Goal: Information Seeking & Learning: Find specific page/section

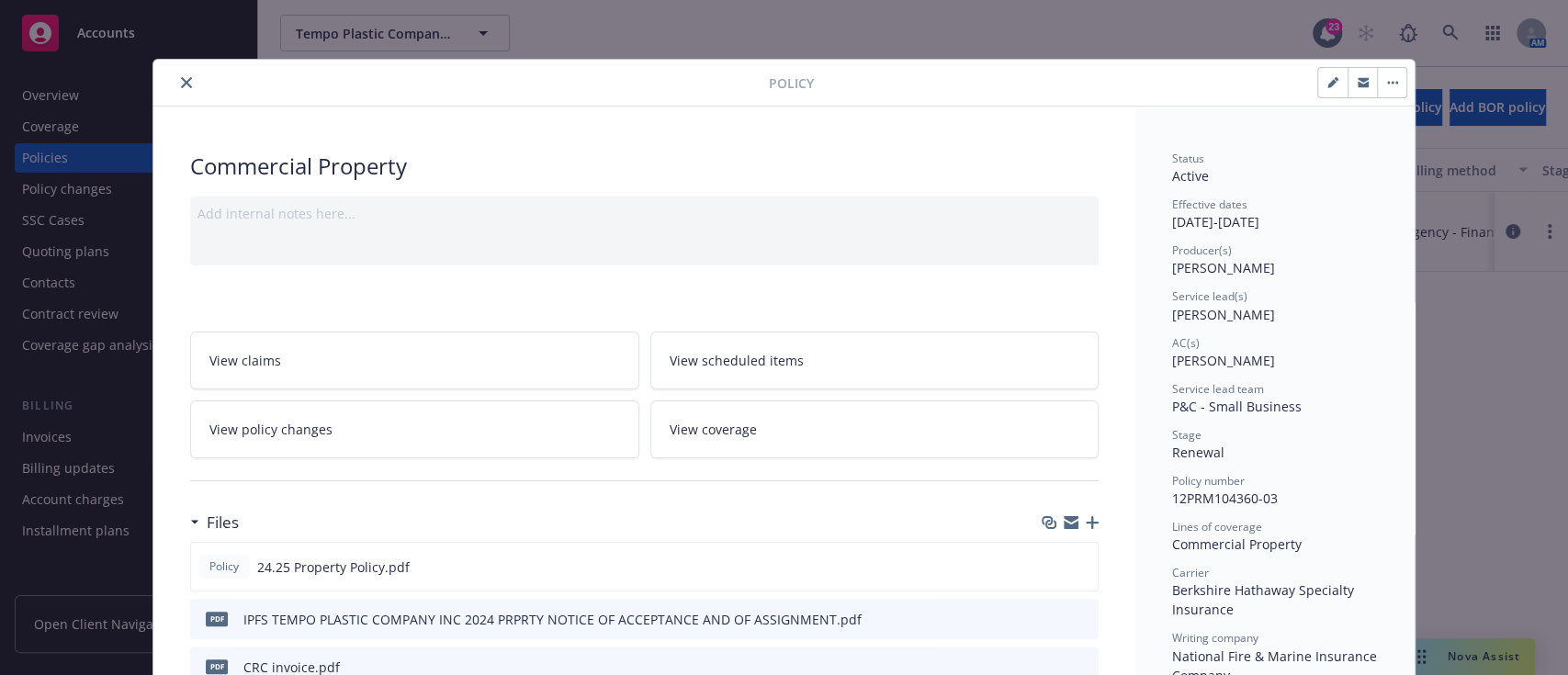
click at [172, 74] on div "Policy" at bounding box center [784, 82] width 1261 height 47
click at [175, 74] on button "close" at bounding box center [186, 82] width 22 height 22
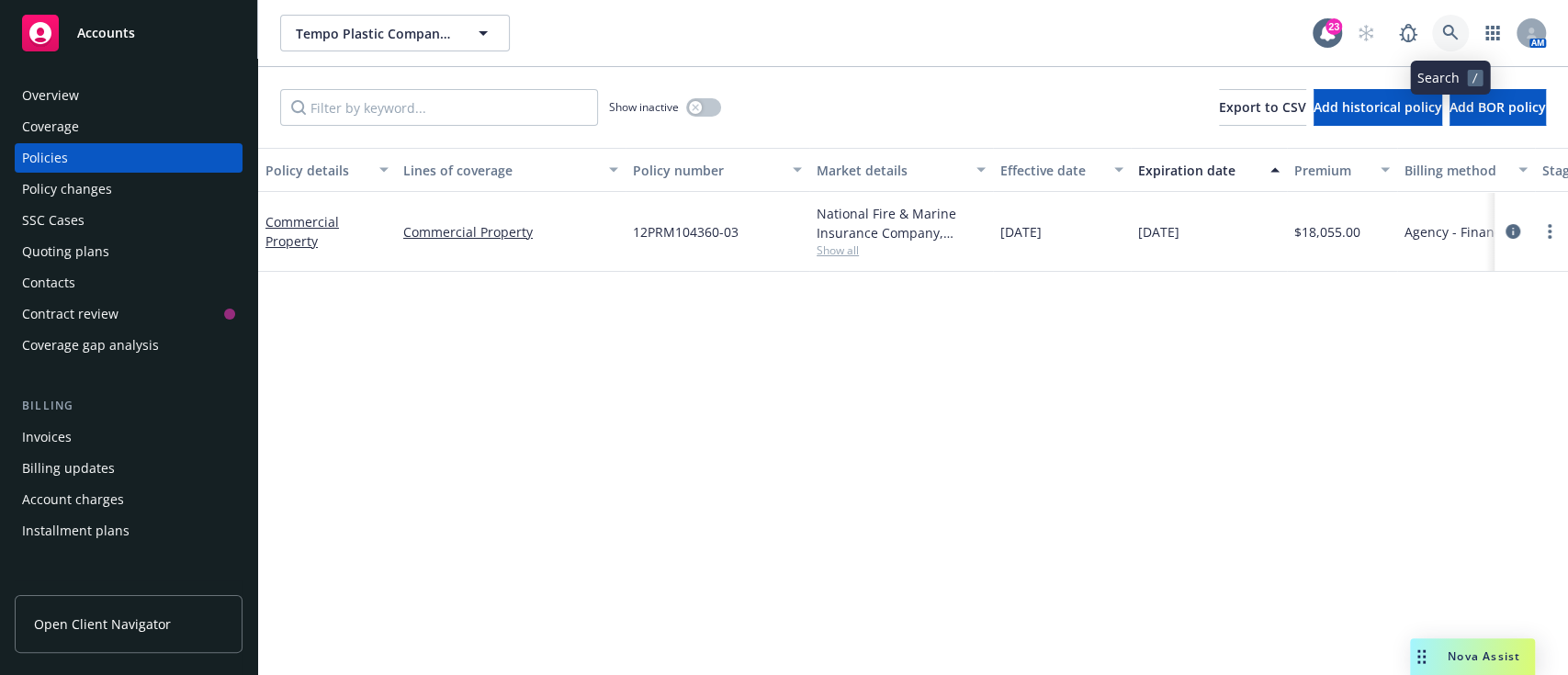
click at [1445, 33] on icon at bounding box center [1449, 33] width 15 height 15
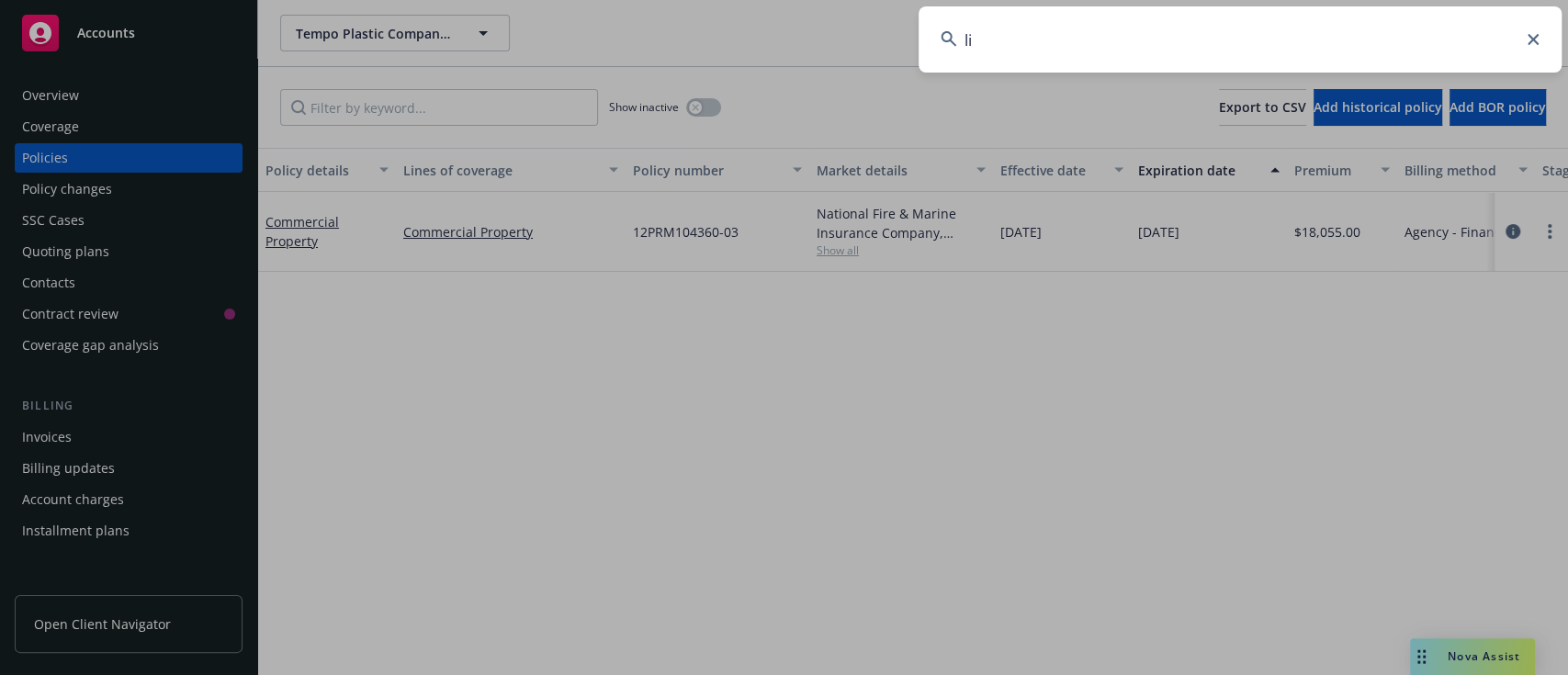
type input "l"
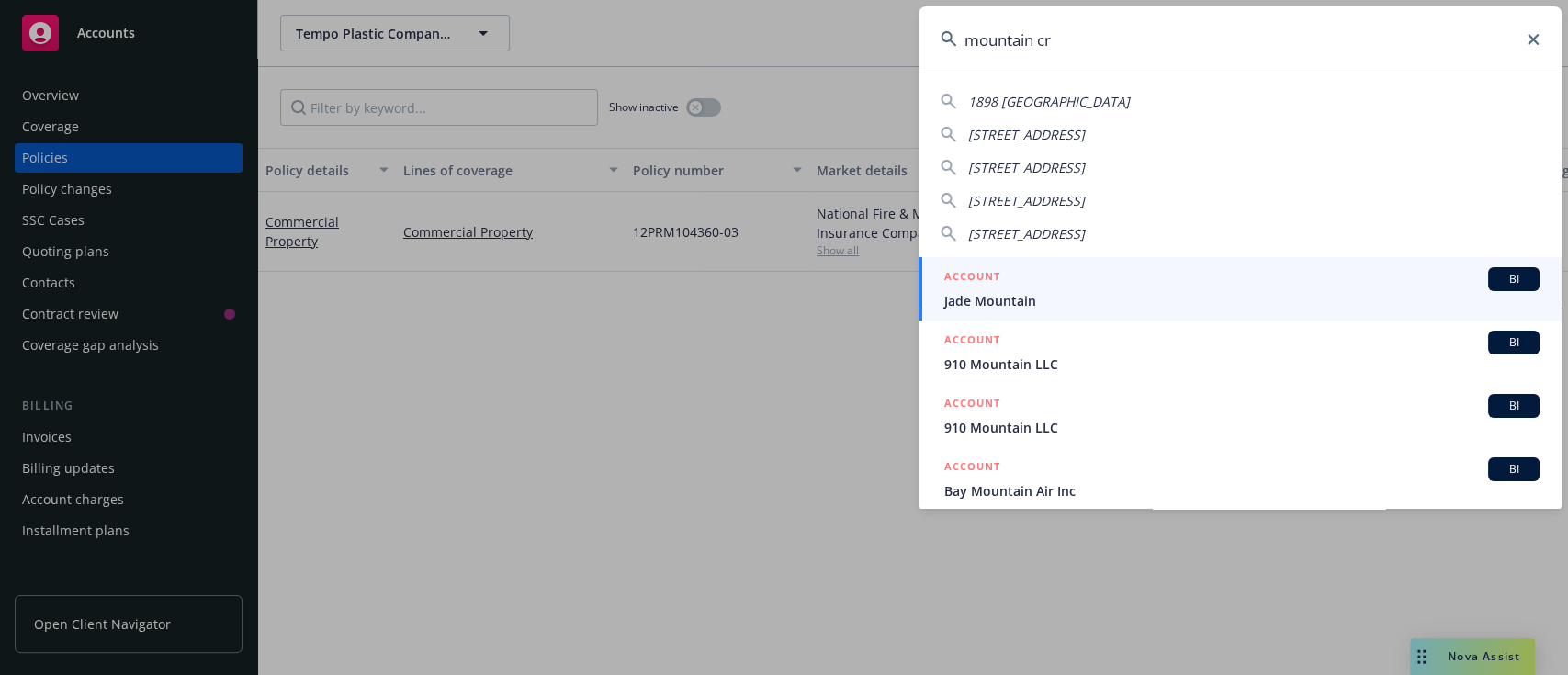
type input "mountain cre"
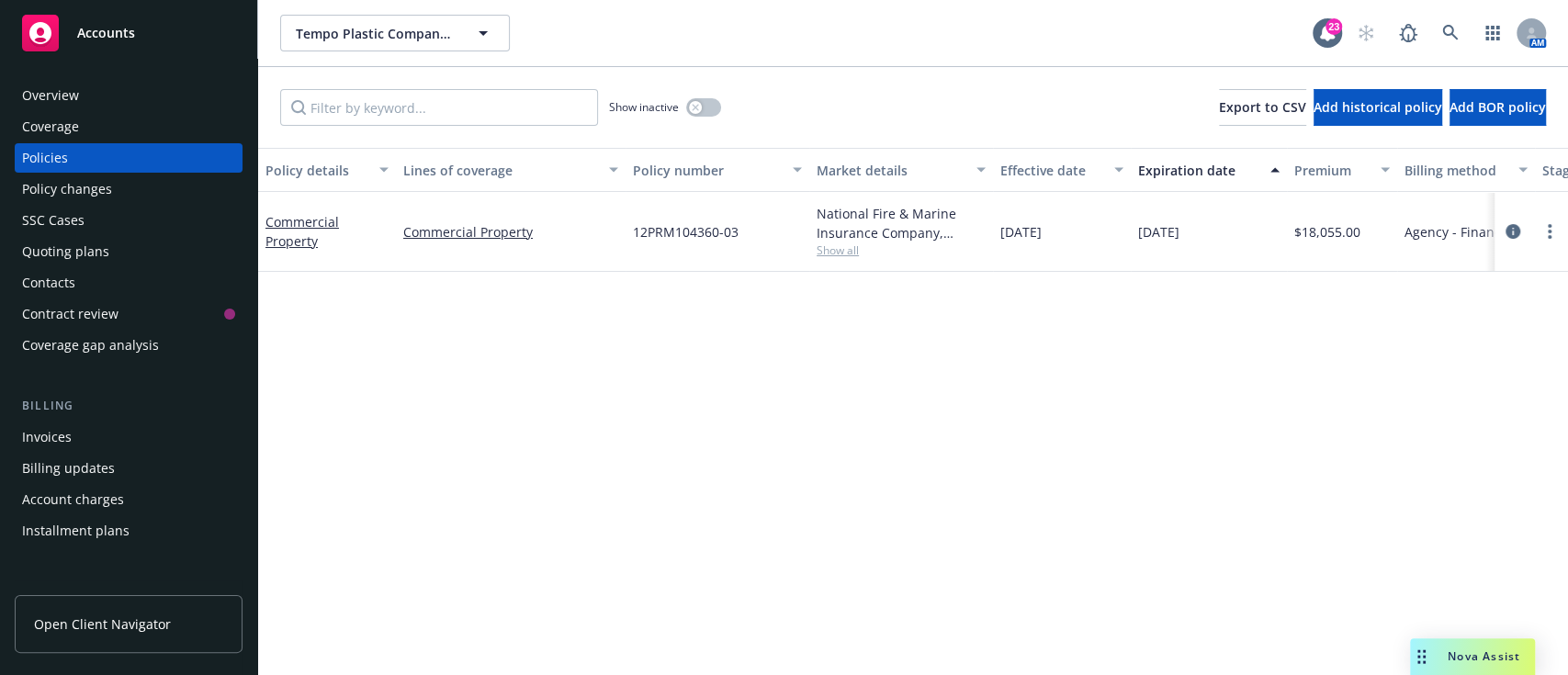
click at [63, 96] on div "Overview" at bounding box center [51, 95] width 57 height 30
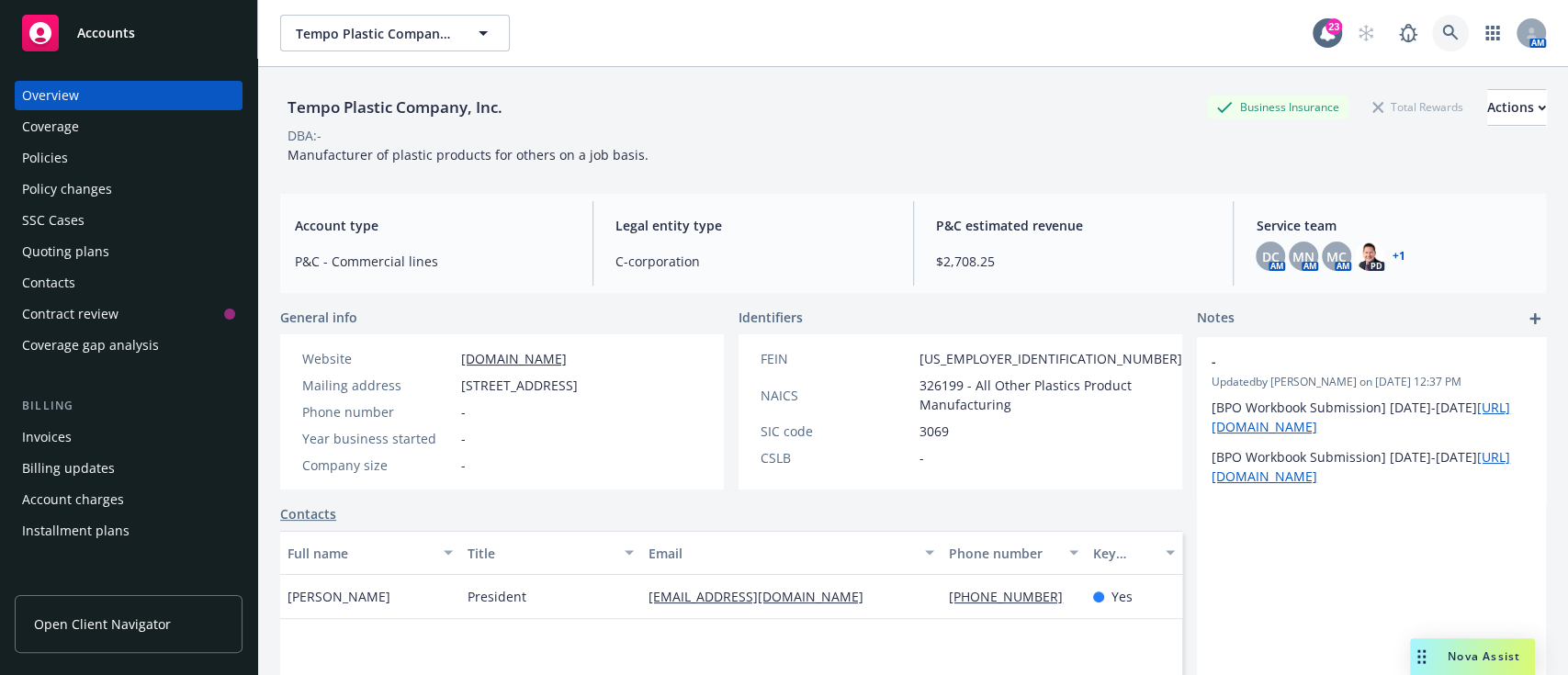
click at [1440, 42] on link at bounding box center [1450, 33] width 36 height 36
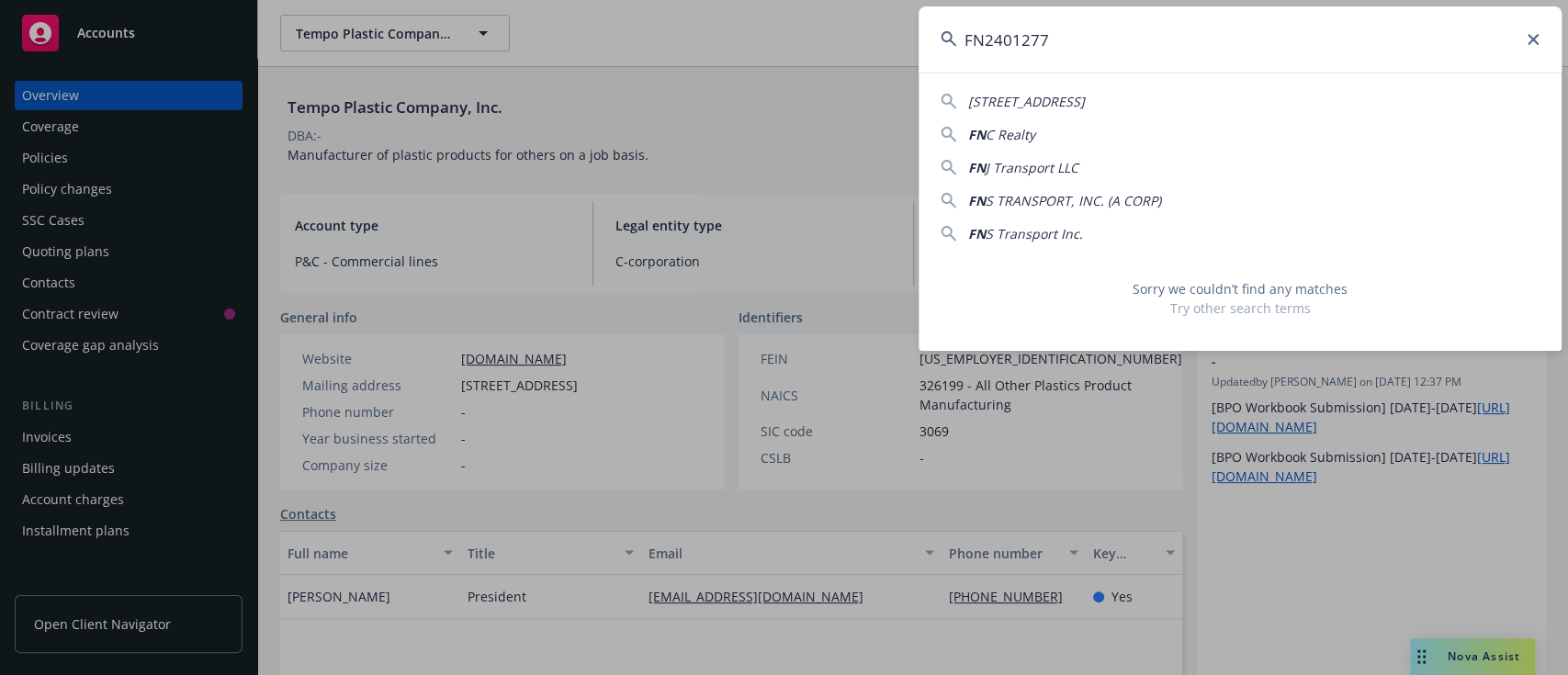
type input "FN2401277"
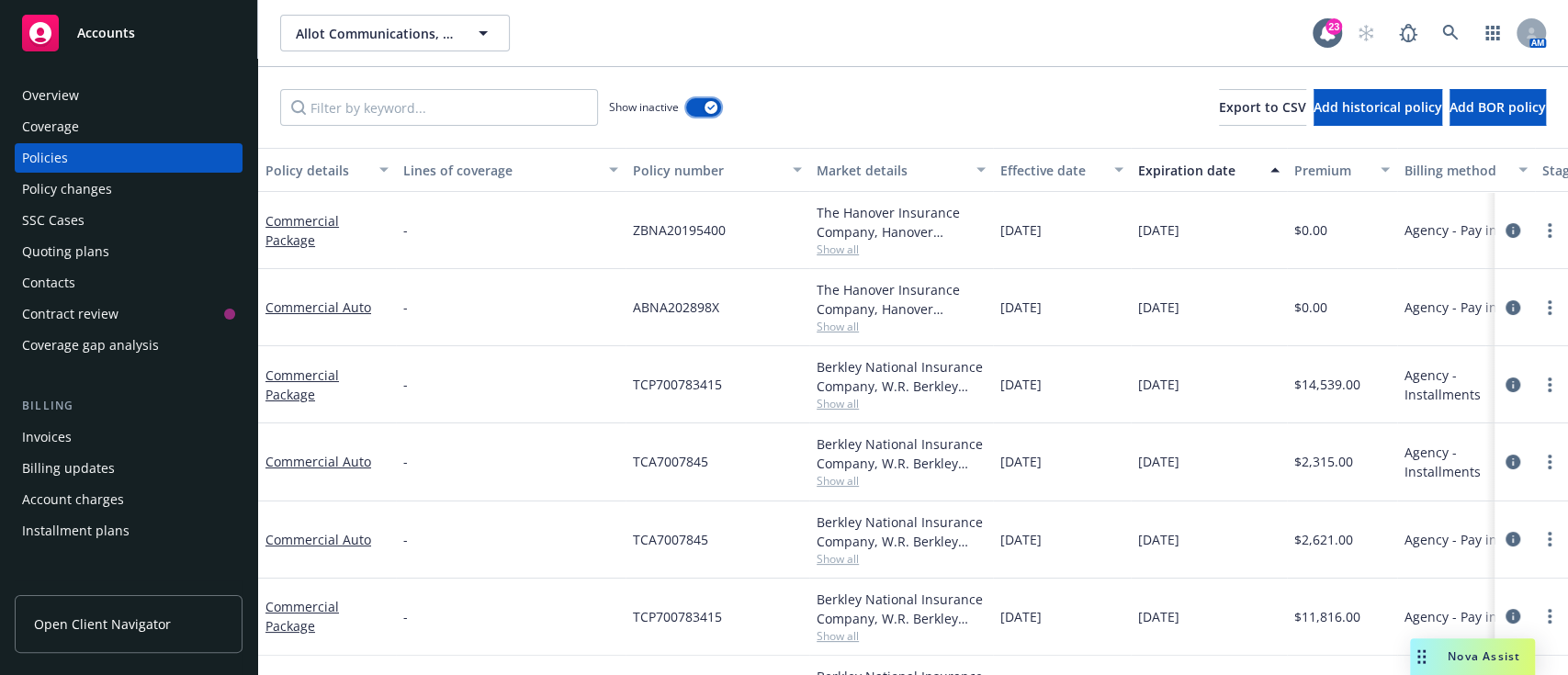
click at [700, 104] on button "button" at bounding box center [703, 107] width 34 height 18
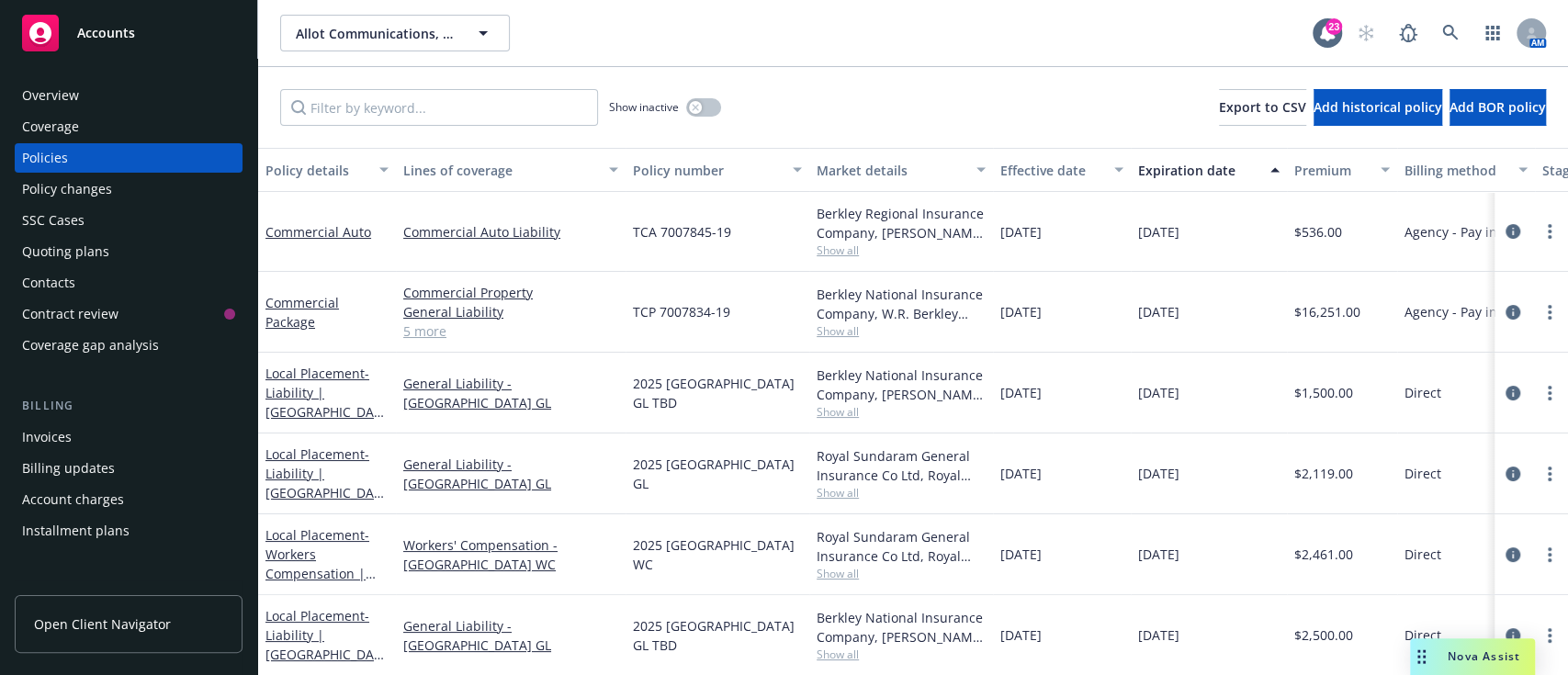
click at [427, 336] on link "5 more" at bounding box center [510, 331] width 215 height 19
click at [702, 114] on button "button" at bounding box center [703, 107] width 34 height 18
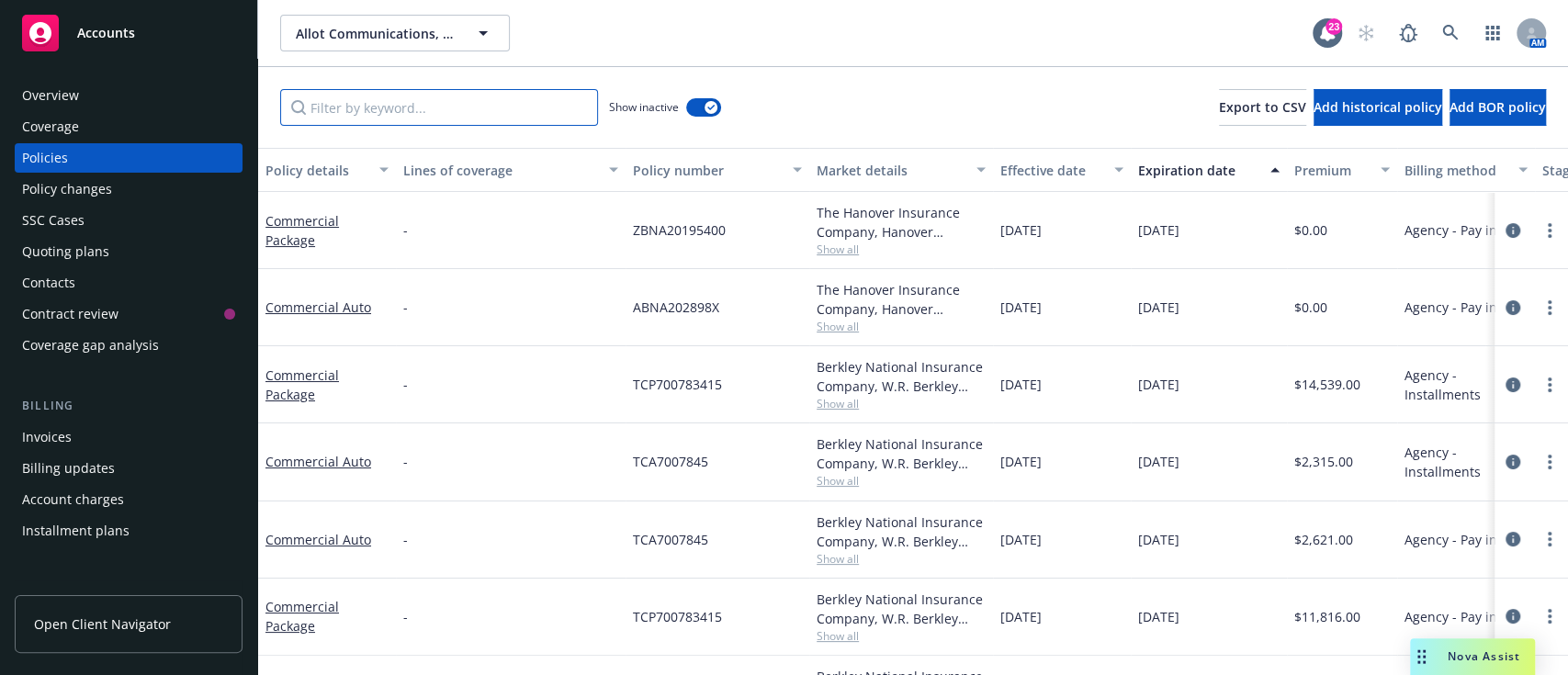
click at [496, 122] on input "Filter by keyword..." at bounding box center [439, 107] width 318 height 36
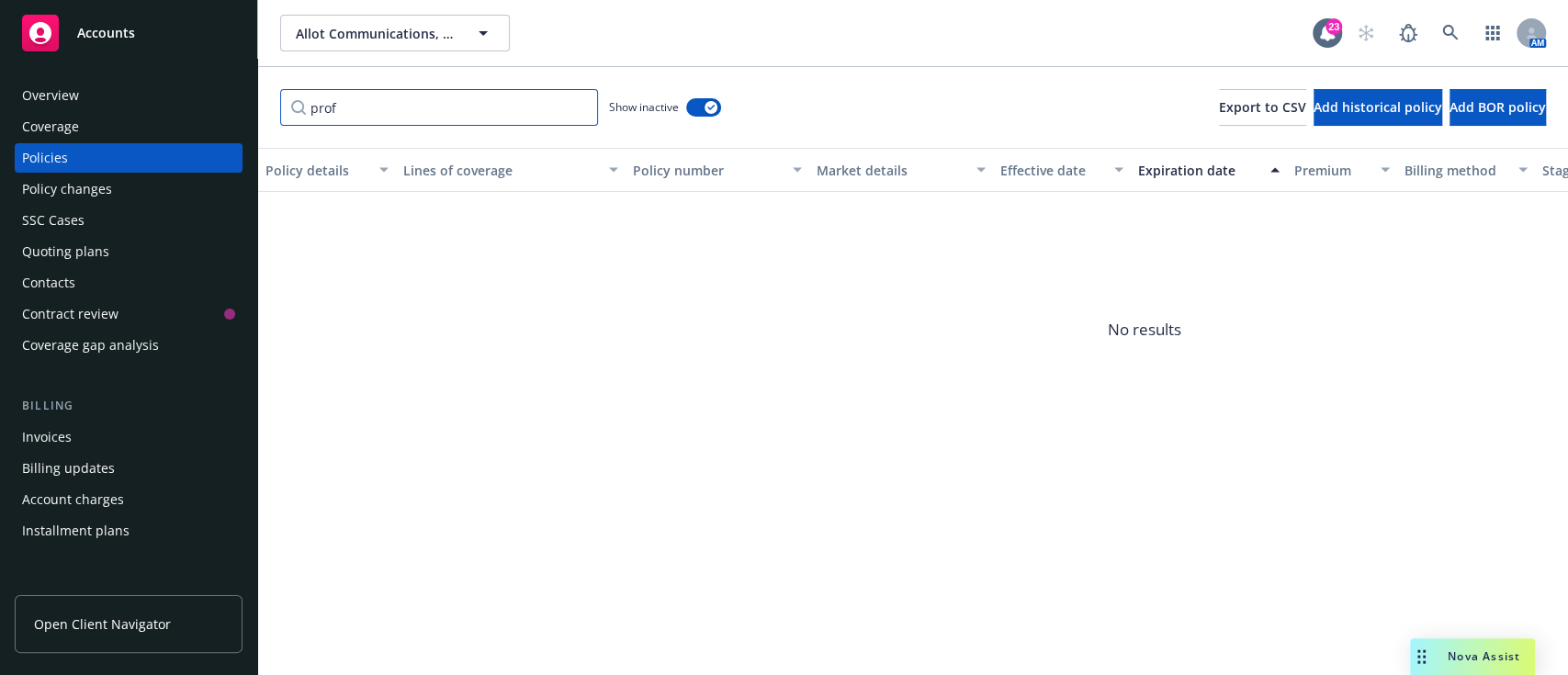
type input "prof"
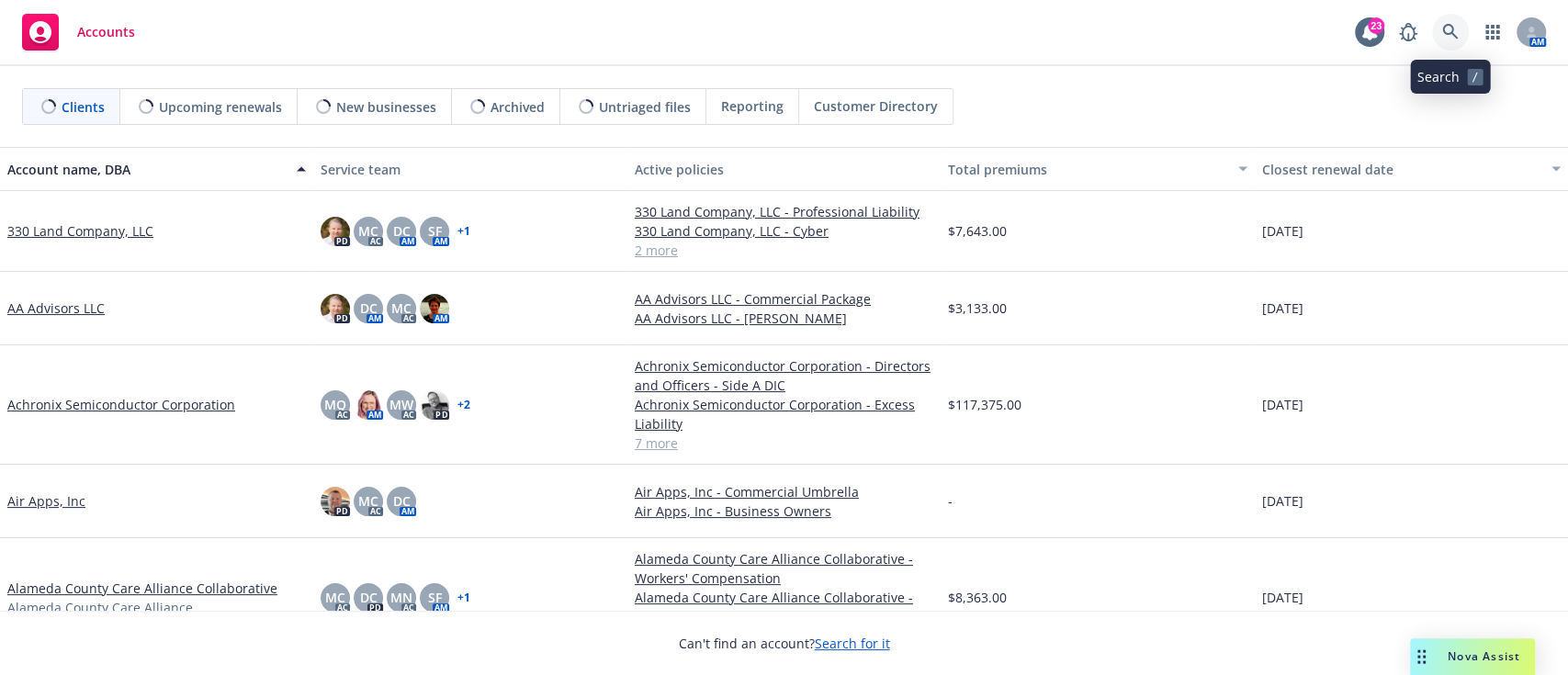
click at [1447, 21] on link at bounding box center [1450, 32] width 36 height 36
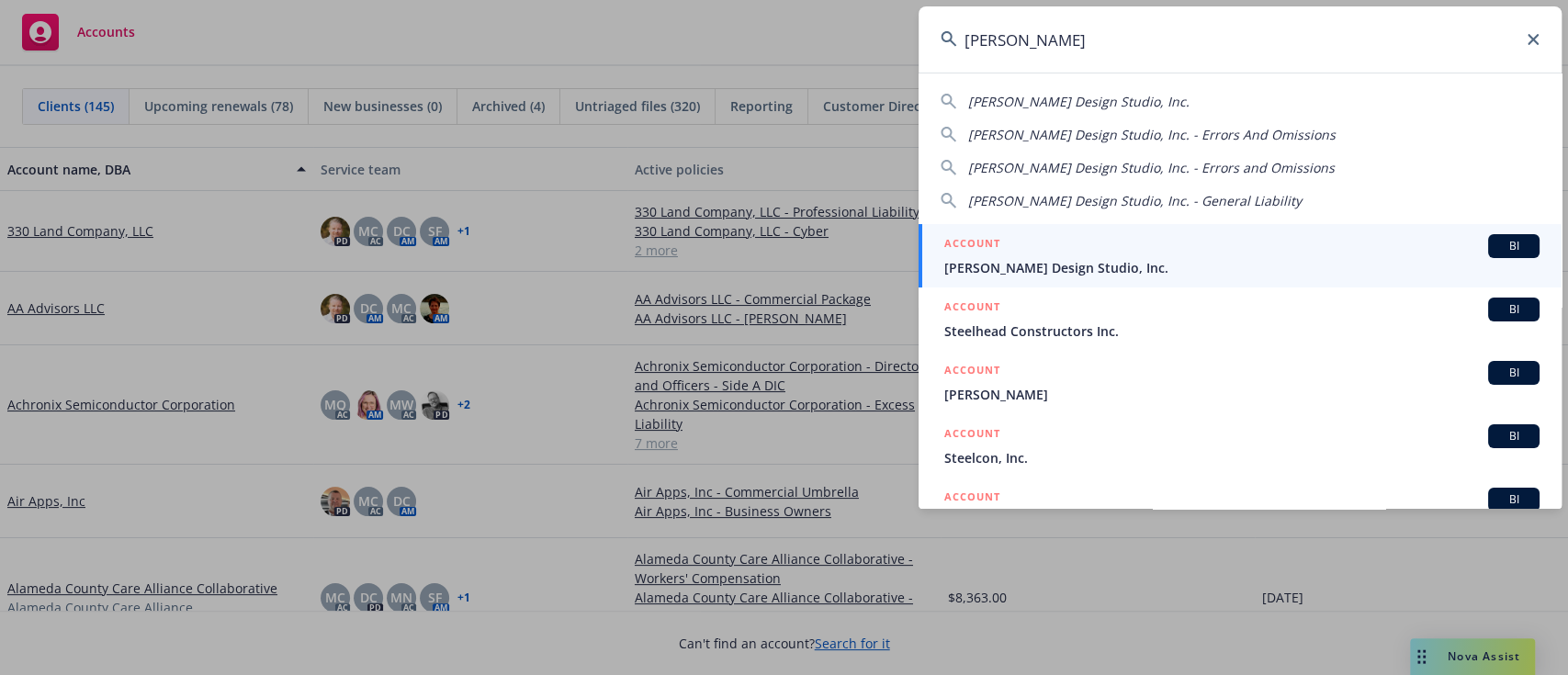
type input "steeno"
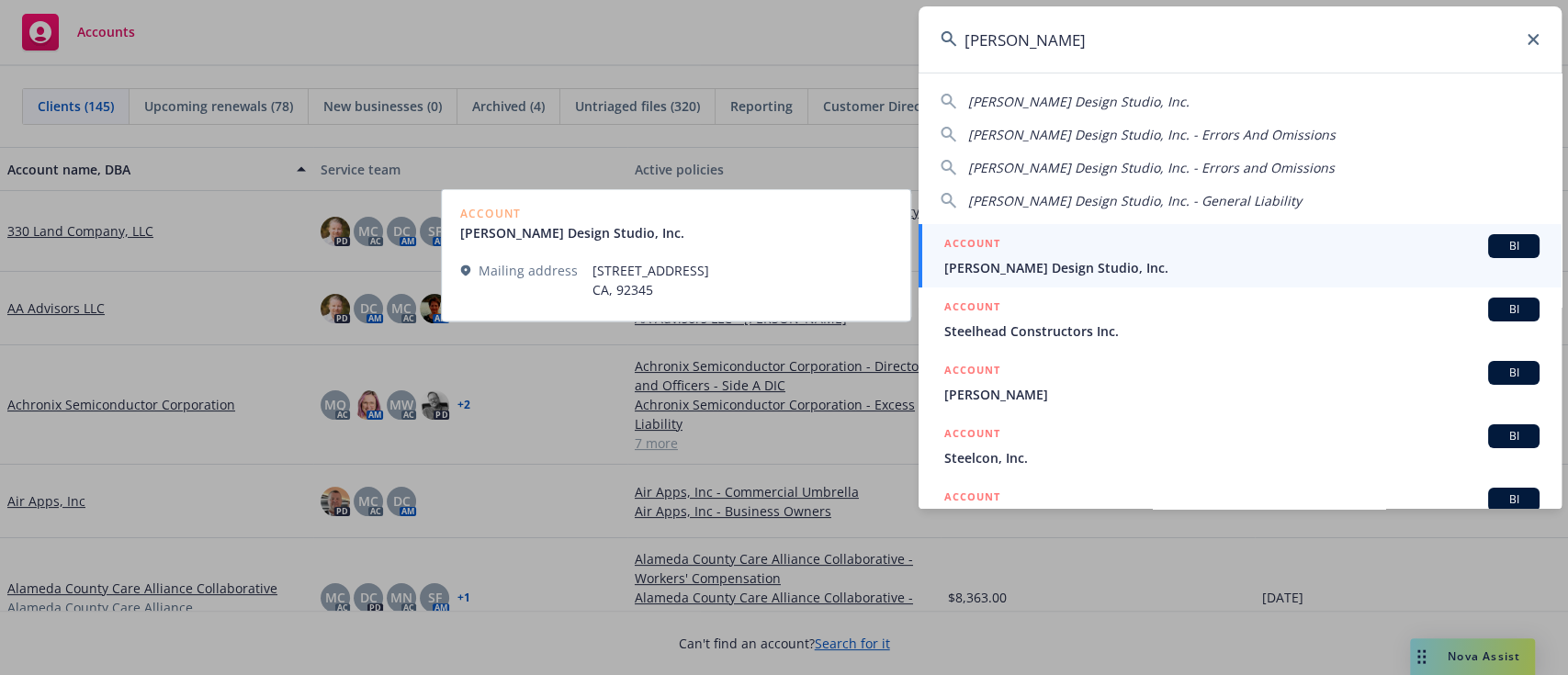
click at [1016, 261] on span "Steeno Design Studio, Inc." at bounding box center [1242, 268] width 595 height 19
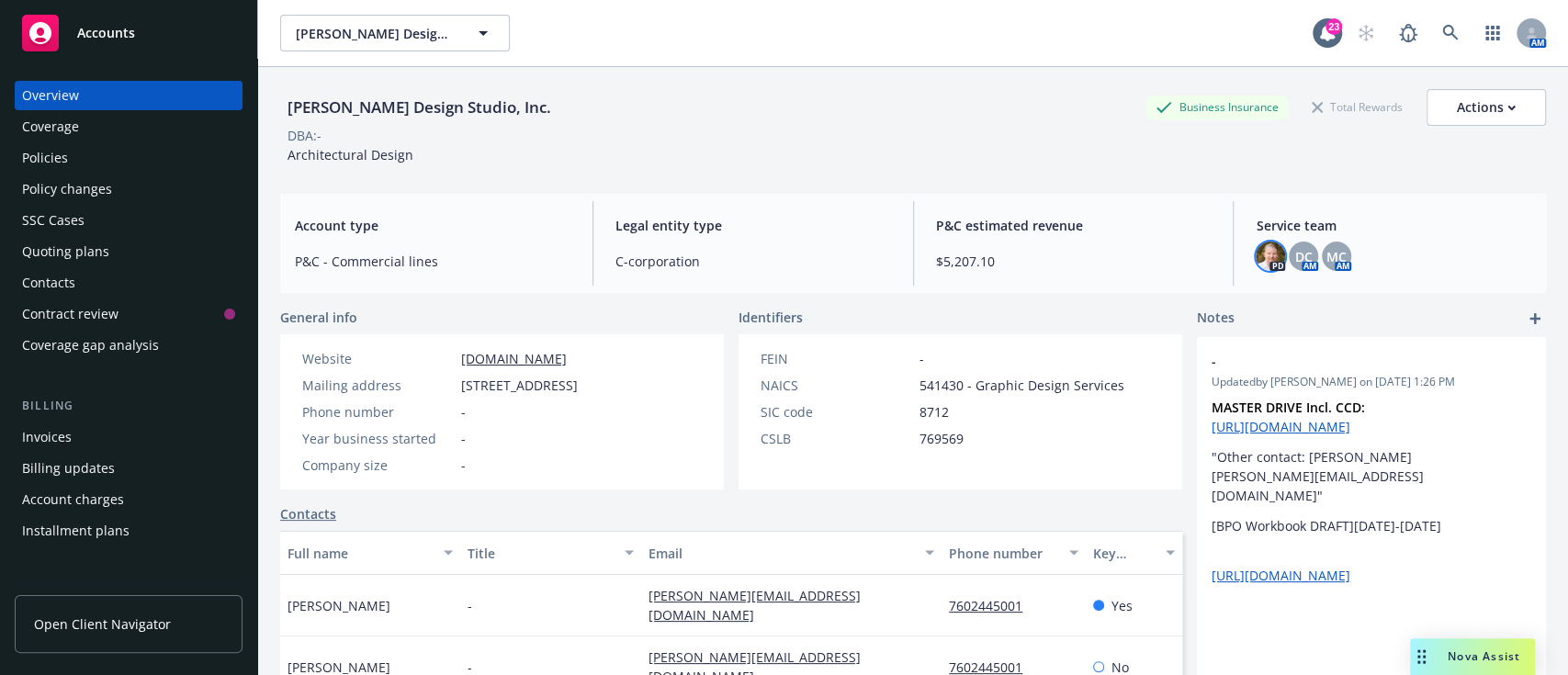
click at [1255, 255] on img at bounding box center [1270, 255] width 30 height 30
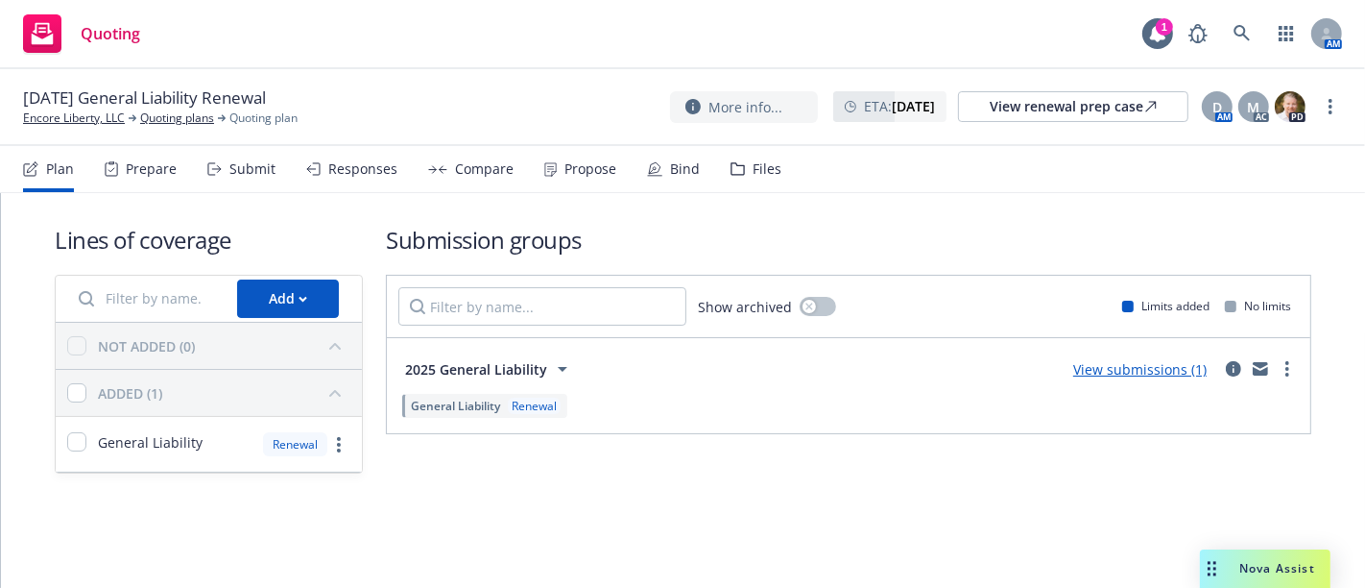
click at [596, 176] on div "Propose" at bounding box center [590, 168] width 52 height 15
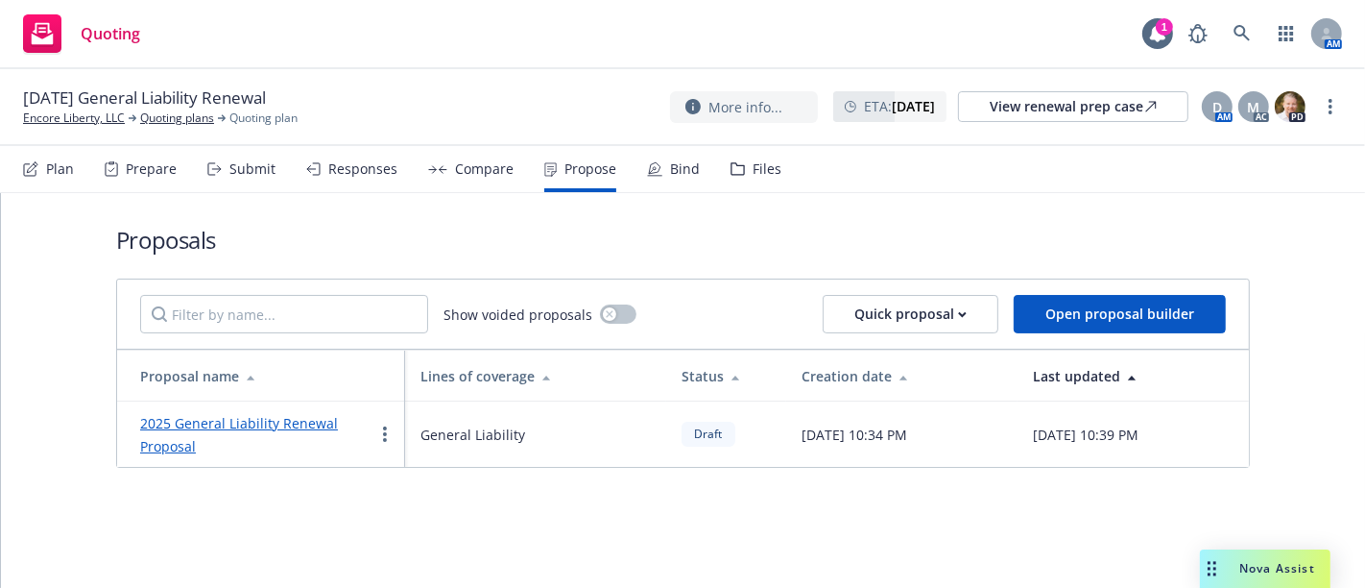
click at [292, 417] on link "2025 General Liability Renewal Proposal" at bounding box center [239, 434] width 198 height 41
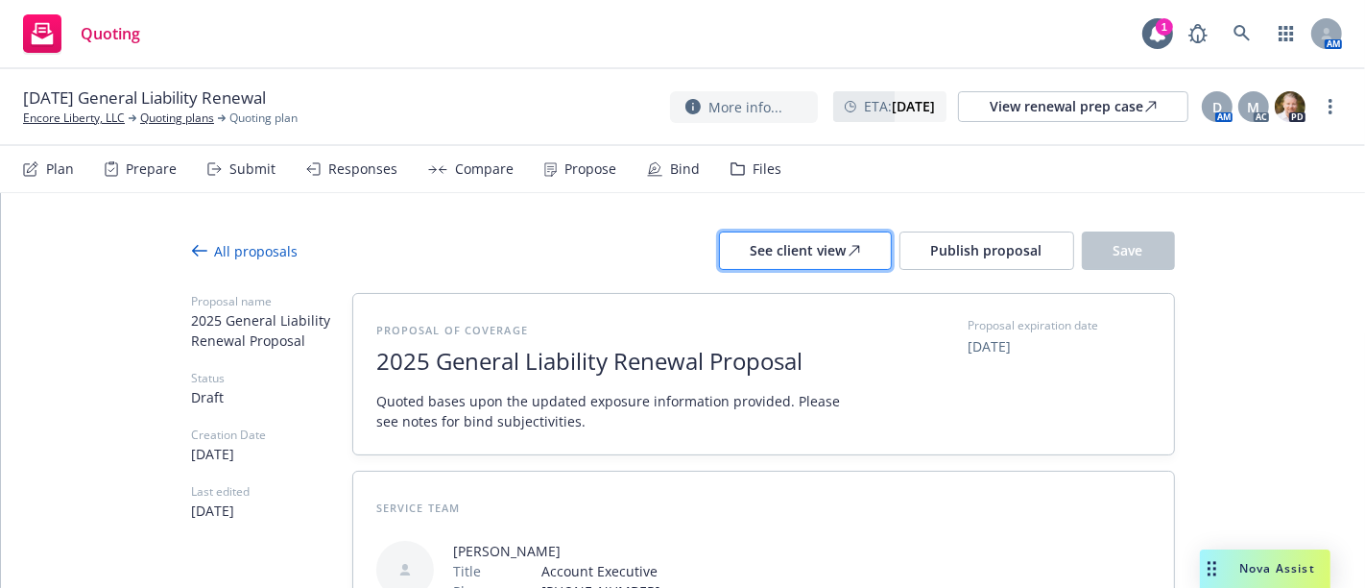
click at [811, 232] on div "See client view" at bounding box center [805, 250] width 109 height 36
type textarea "x"
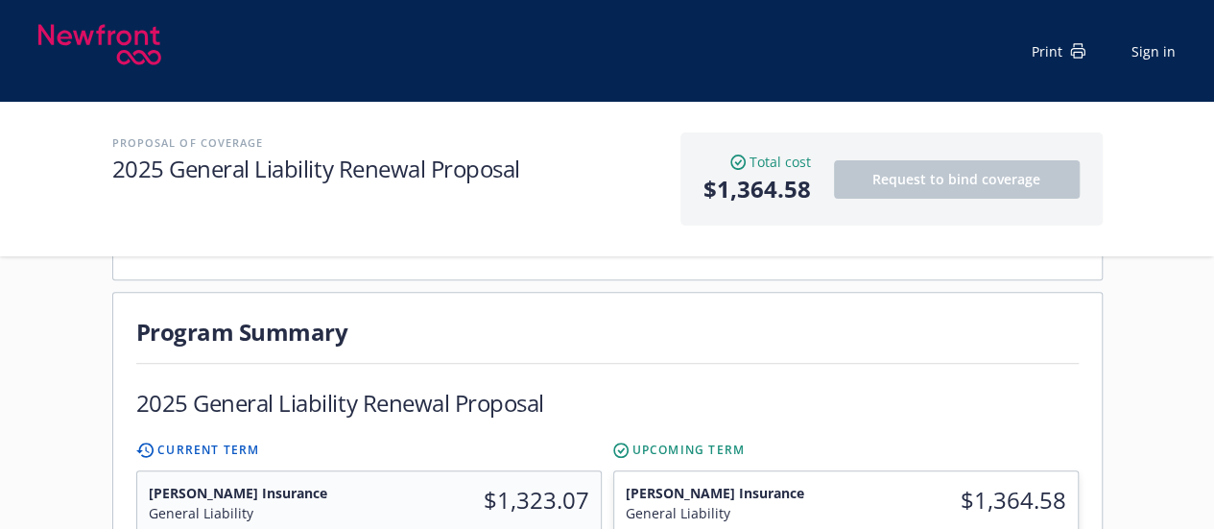
scroll to position [502, 0]
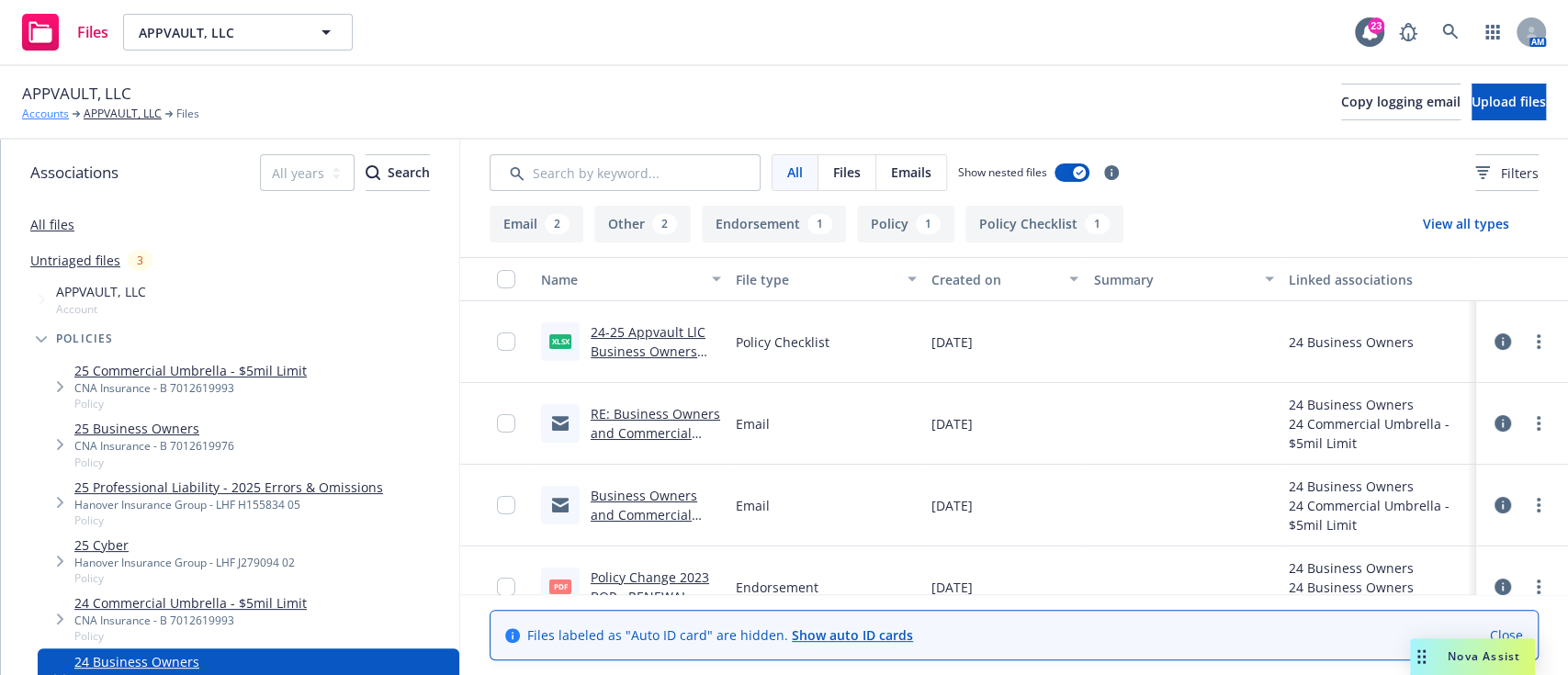
click at [55, 110] on link "Accounts" at bounding box center [45, 113] width 47 height 16
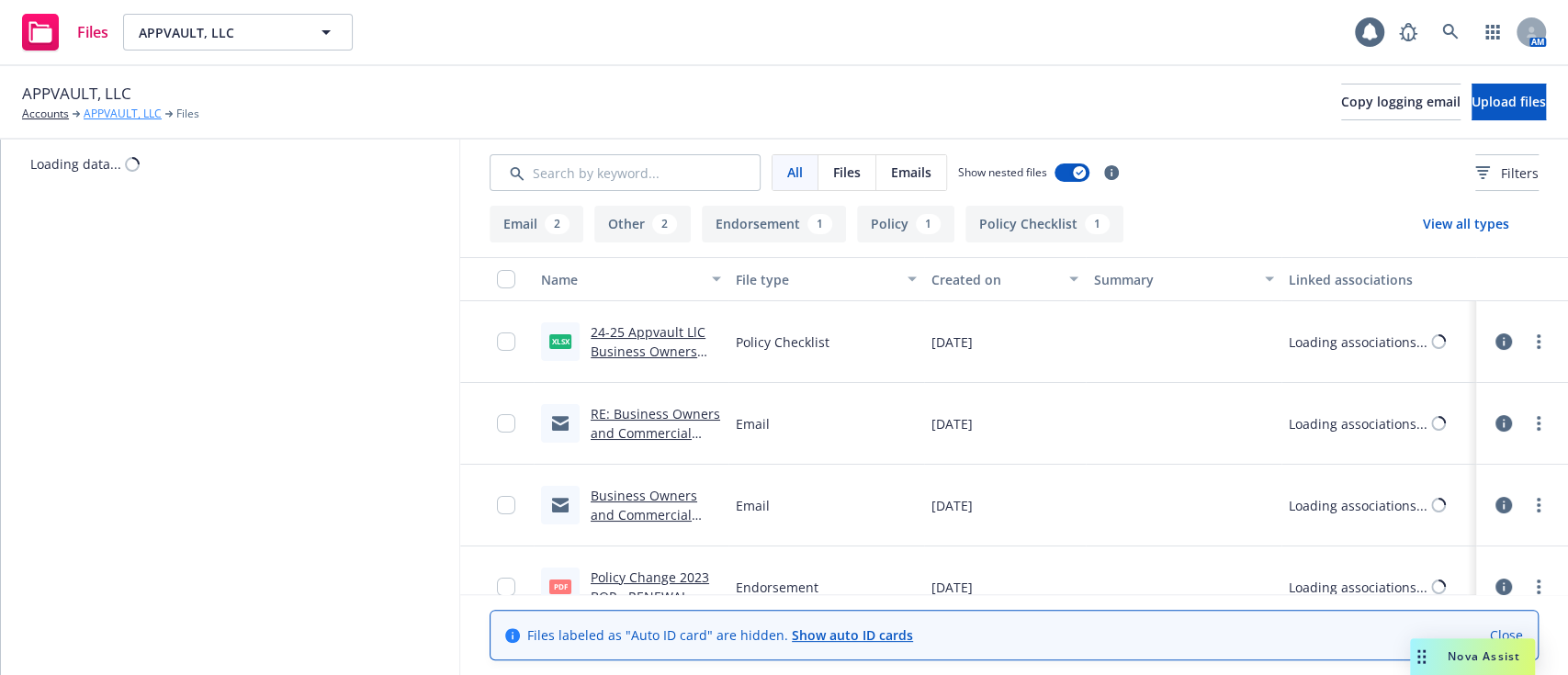
drag, startPoint x: 0, startPoint y: 0, endPoint x: 121, endPoint y: 117, distance: 168.3
click at [121, 117] on div "APPVAULT, LLC Accounts APPVAULT, LLC Files Copy logging email Upload files" at bounding box center [784, 102] width 1568 height 74
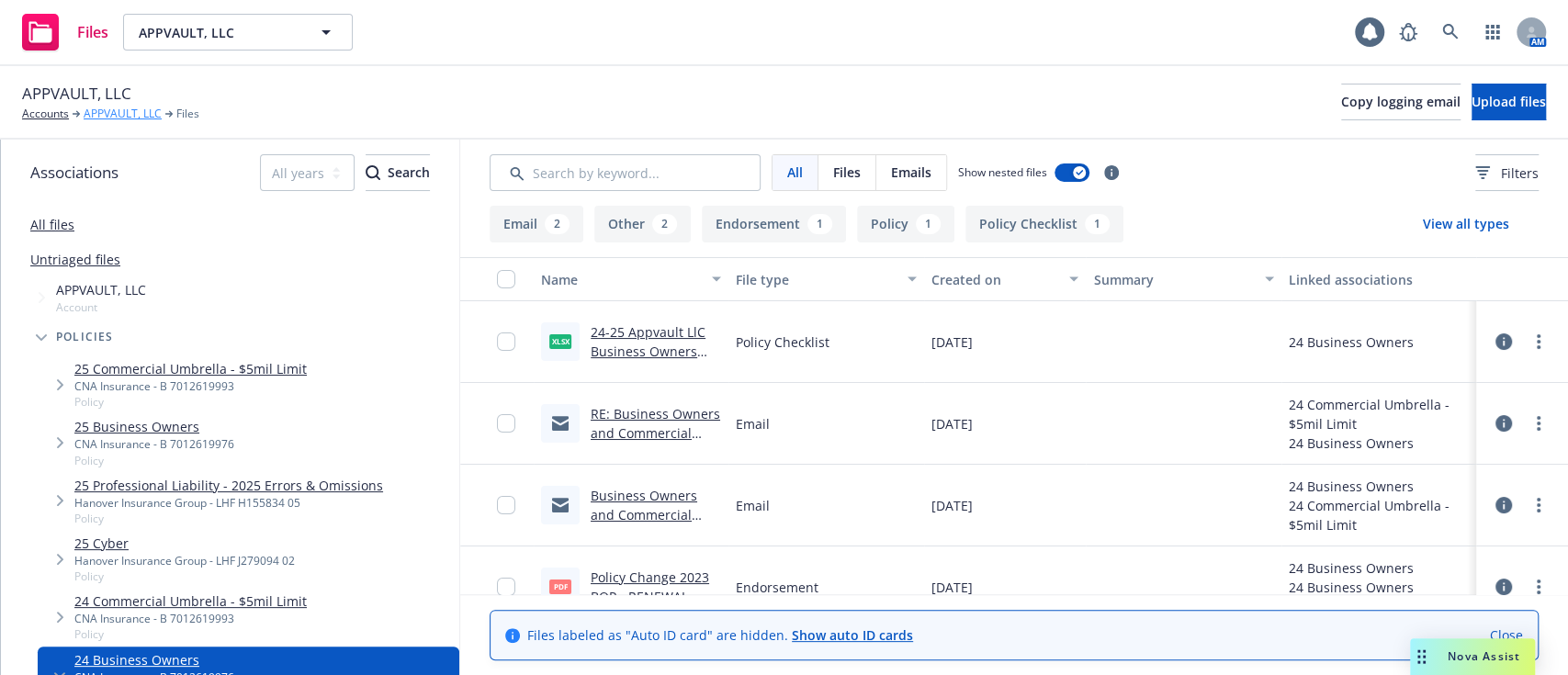
click at [121, 117] on link "APPVAULT, LLC" at bounding box center [122, 113] width 78 height 16
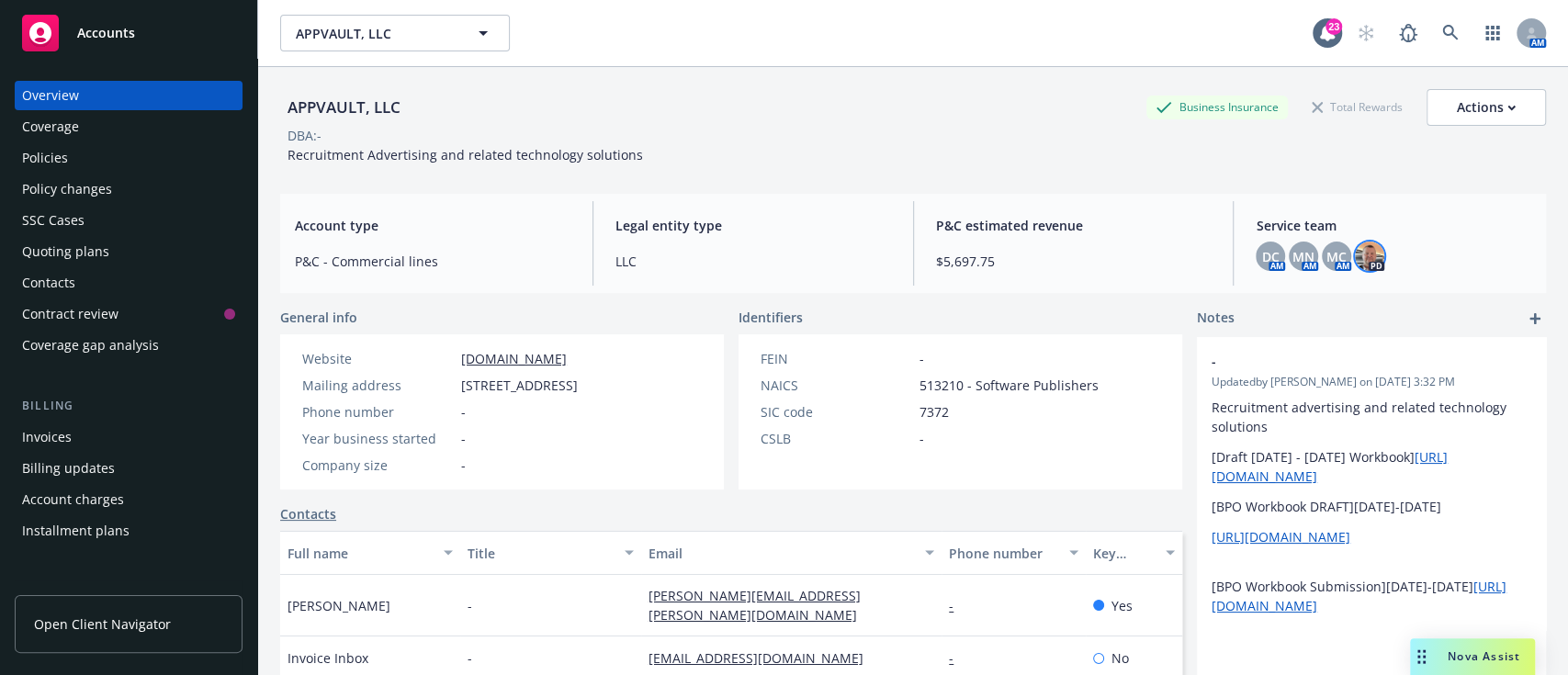
click at [1357, 254] on img at bounding box center [1369, 255] width 30 height 30
click at [1432, 36] on link at bounding box center [1450, 33] width 36 height 36
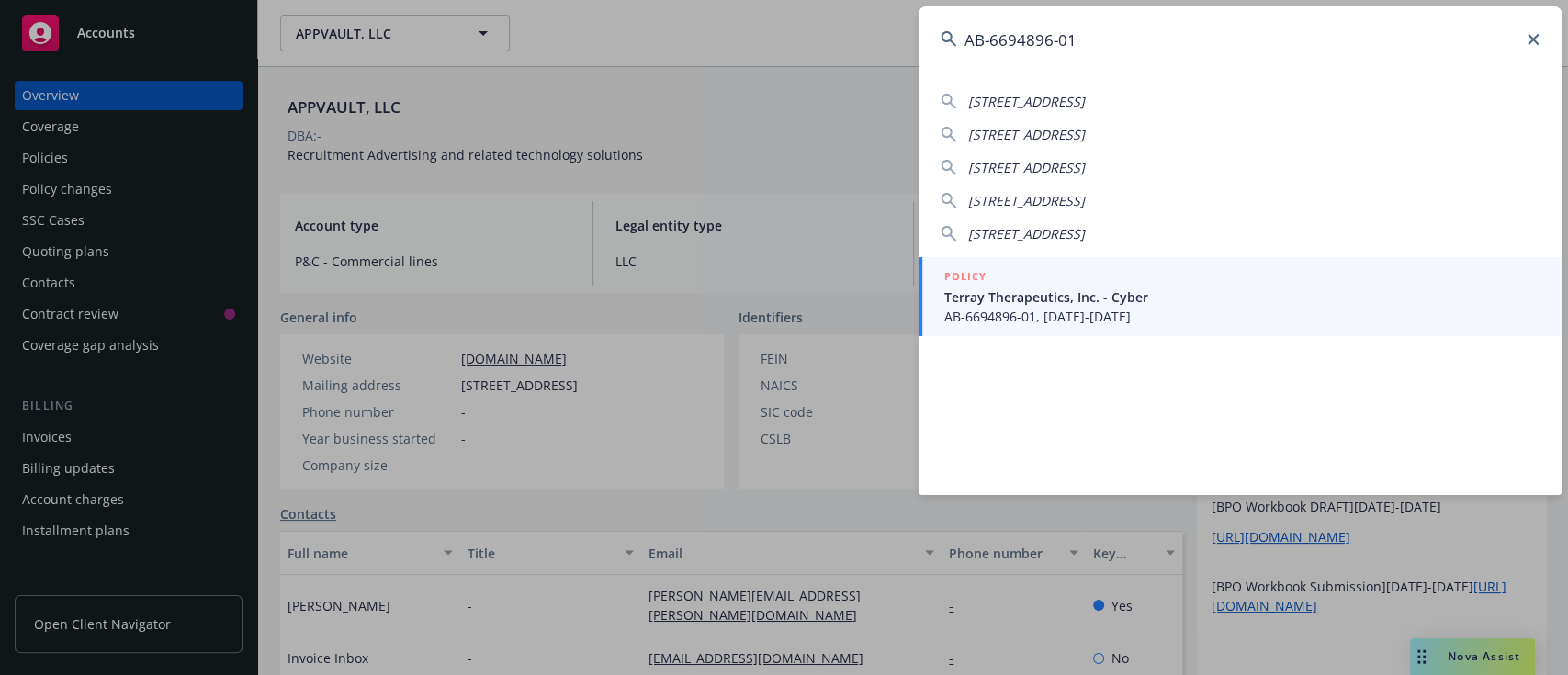
type input "AB-6694896-01"
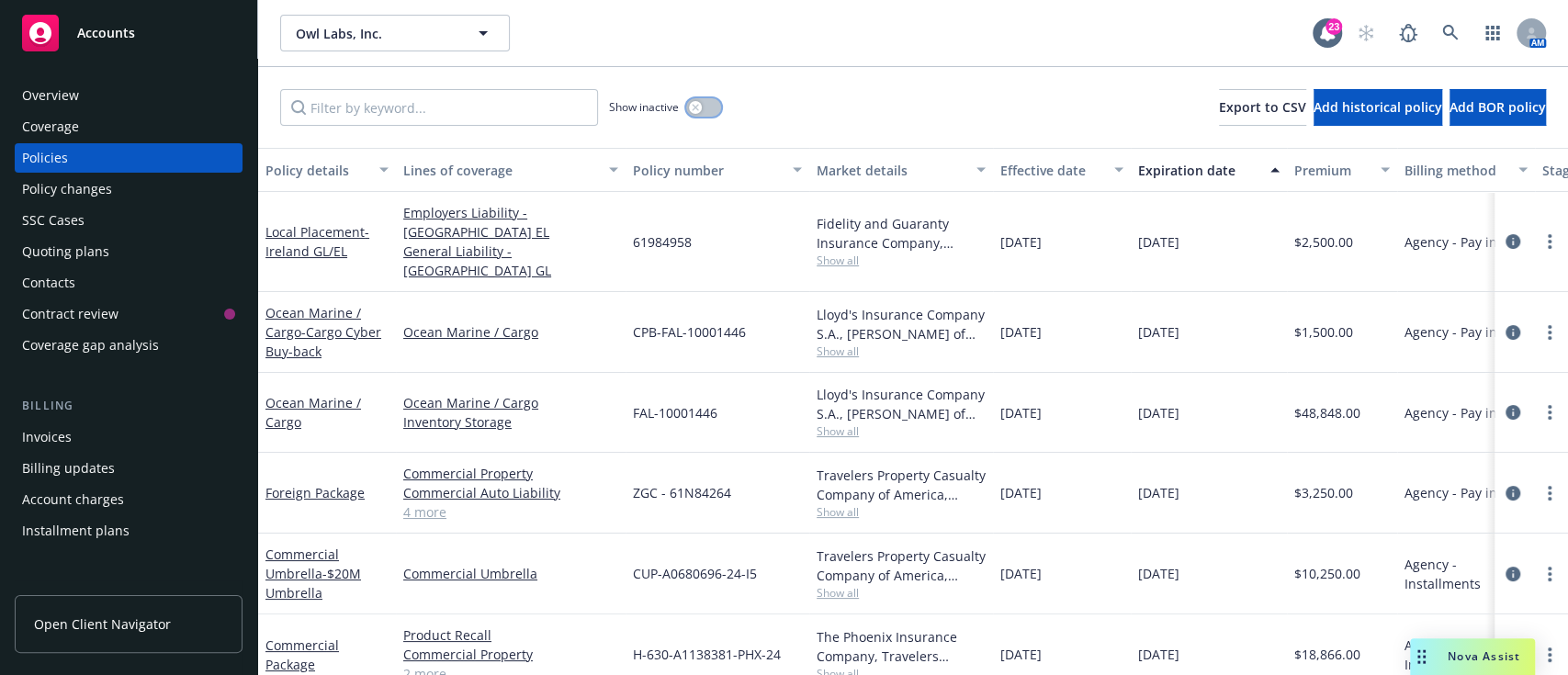
click at [699, 101] on div "button" at bounding box center [695, 107] width 12 height 12
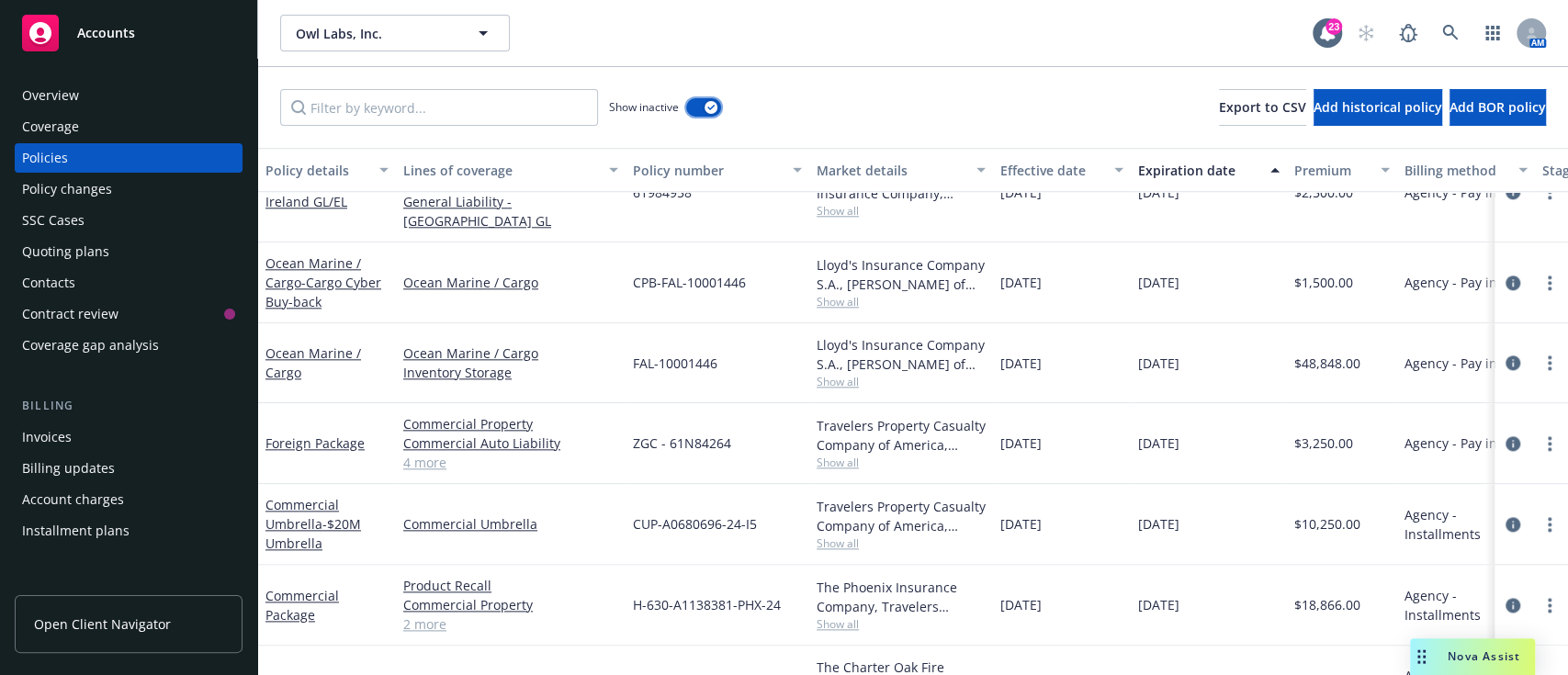
scroll to position [1419, 0]
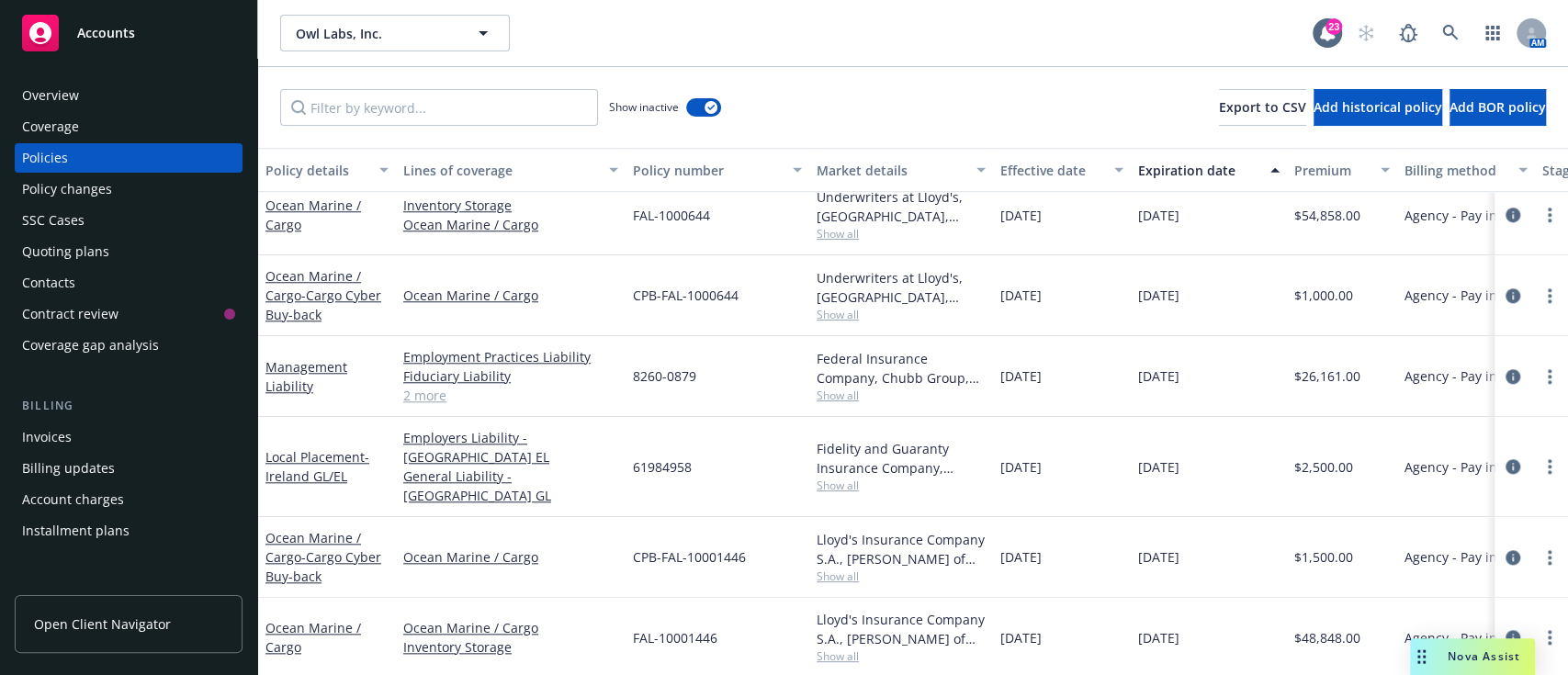
click at [1083, 425] on div "10/01/2024" at bounding box center [1062, 467] width 138 height 100
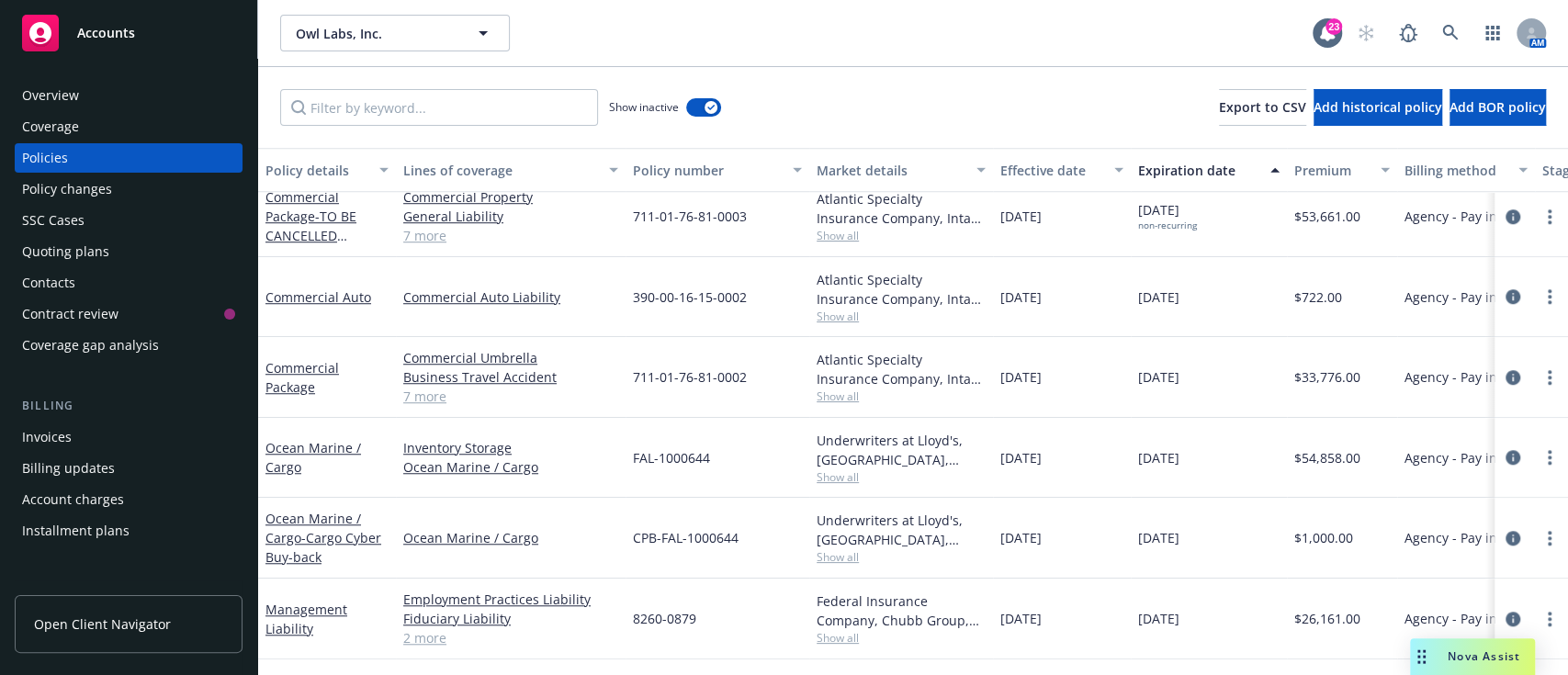
scroll to position [791, 0]
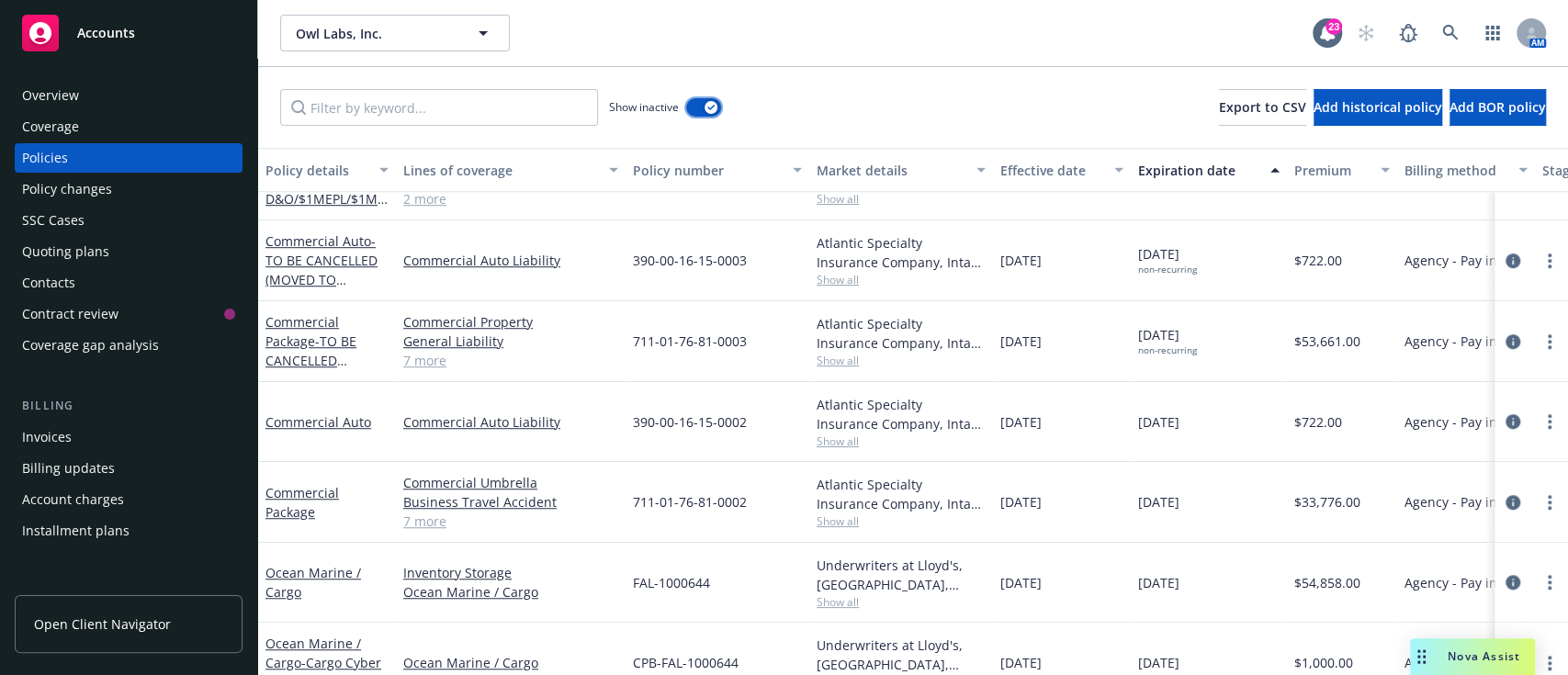
click at [709, 104] on icon "button" at bounding box center [711, 107] width 8 height 6
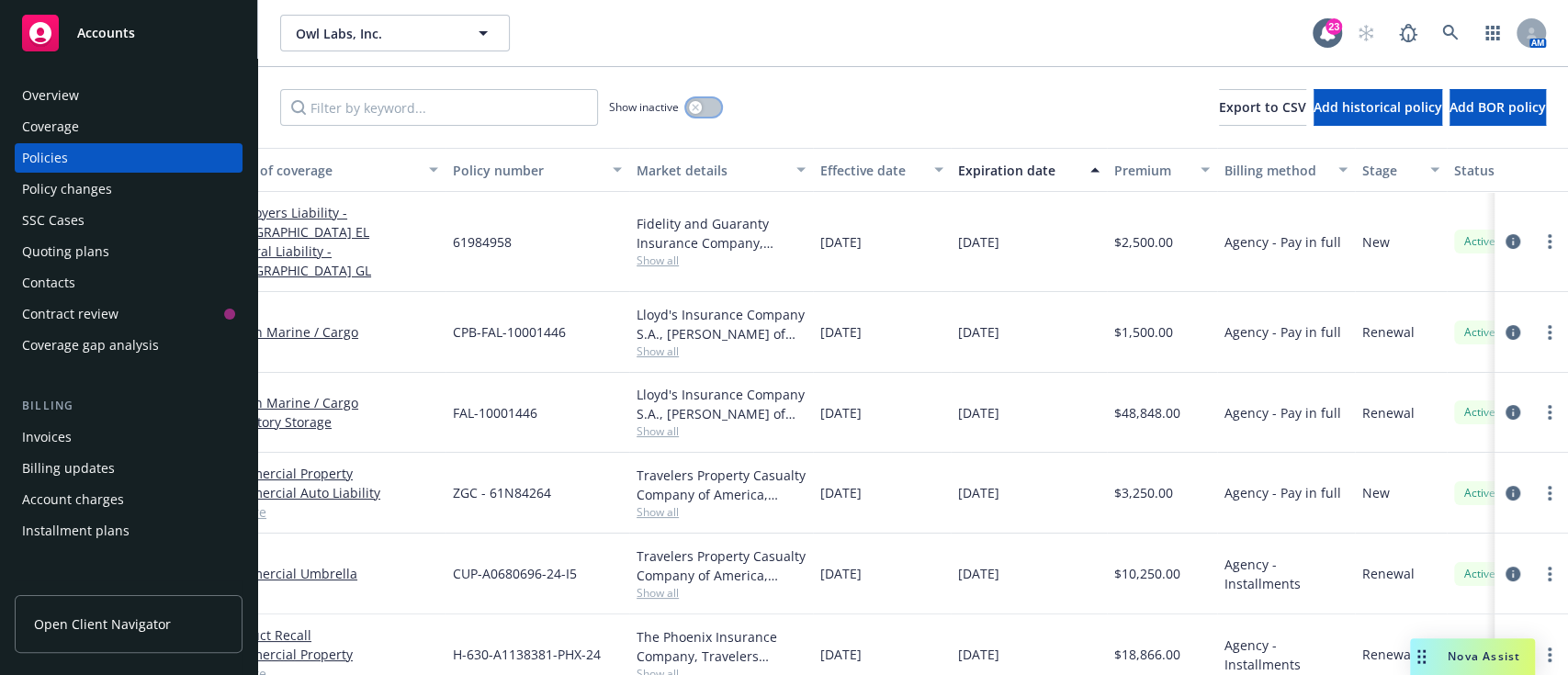
scroll to position [98, 180]
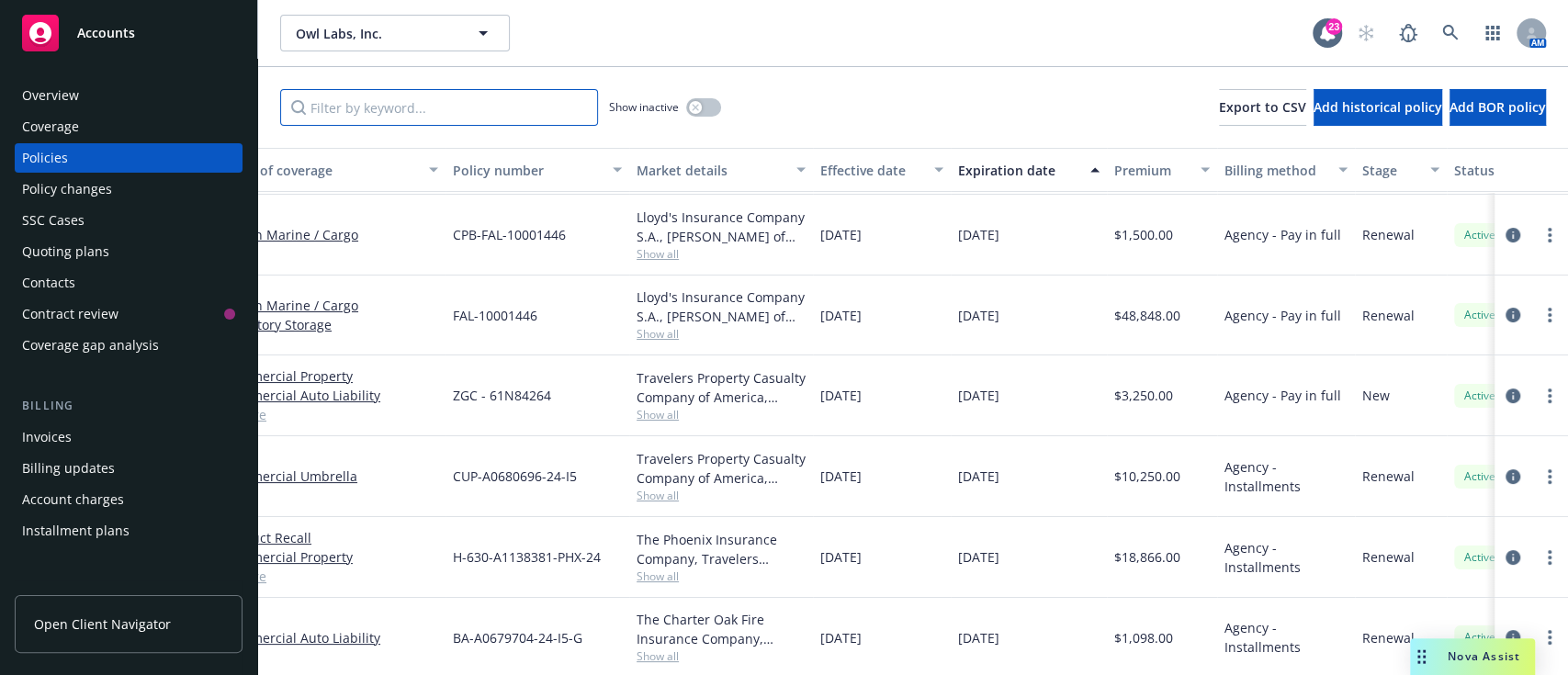
click at [500, 121] on input "Filter by keyword..." at bounding box center [439, 107] width 318 height 36
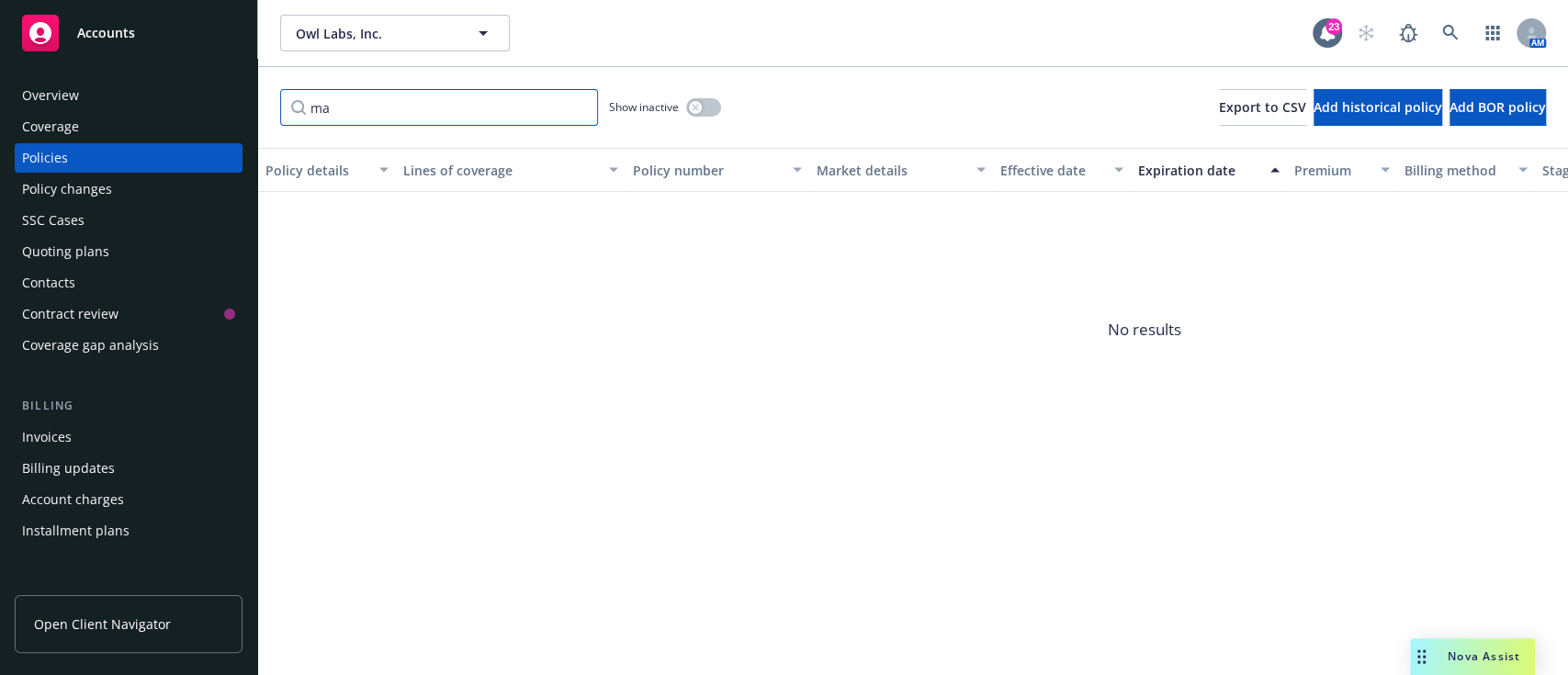
type input "m"
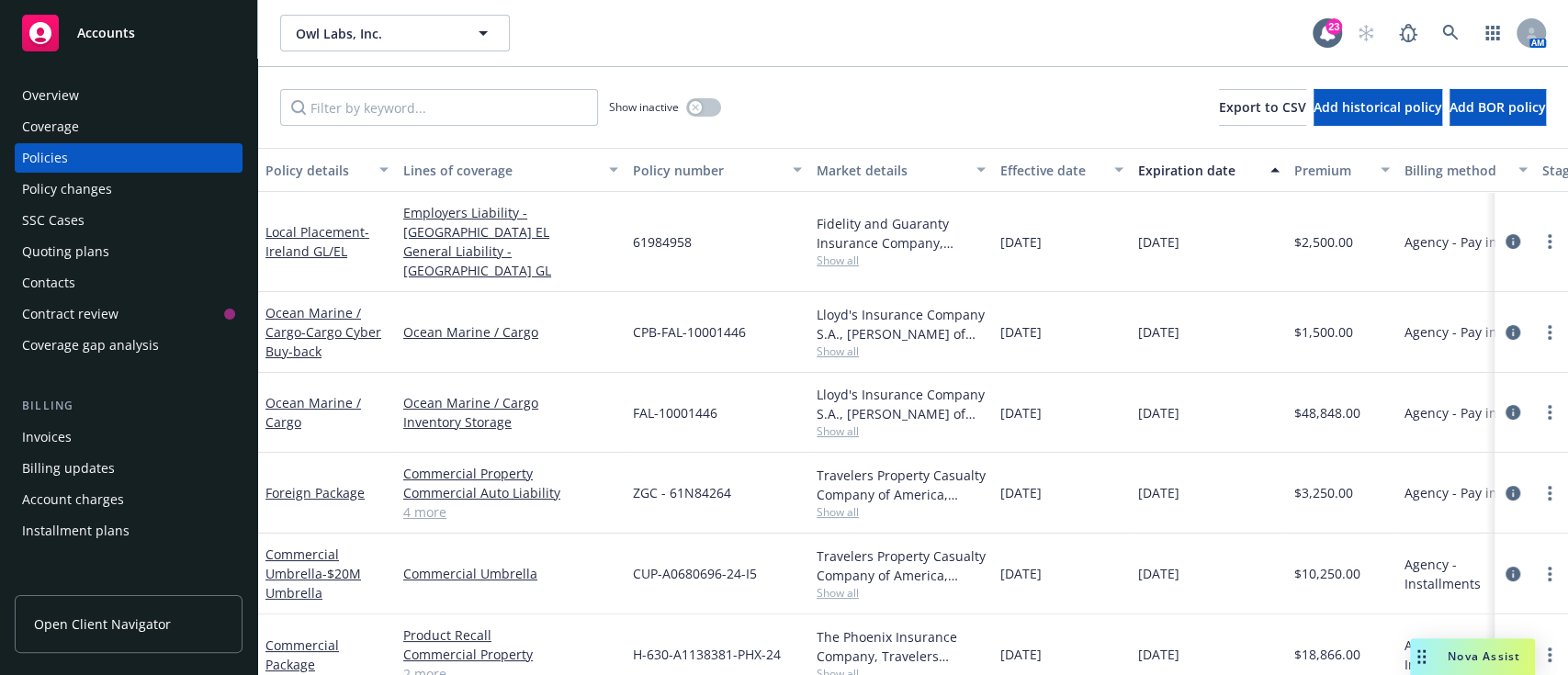
click at [1451, 143] on div "Show inactive Export to CSV Add historical policy Add BOR policy" at bounding box center [913, 107] width 1310 height 80
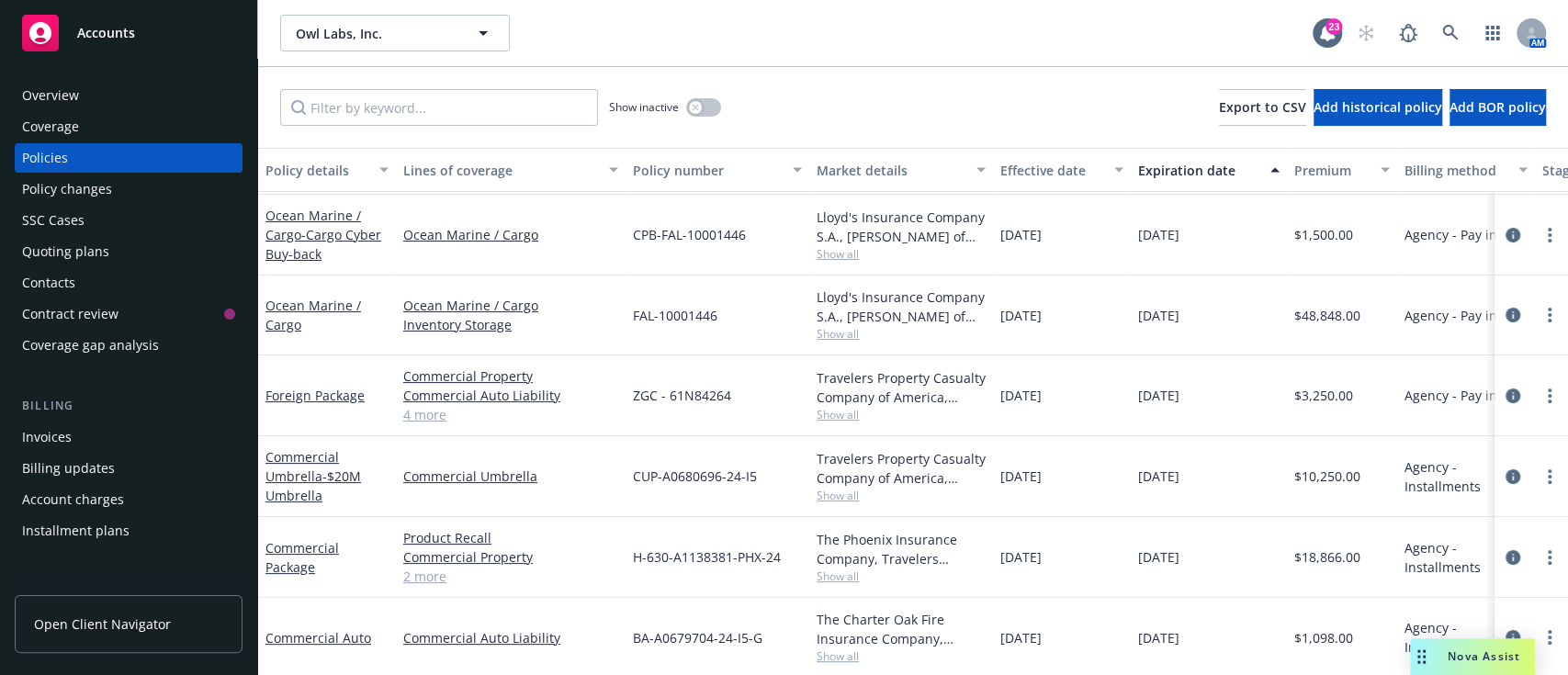
scroll to position [0, 0]
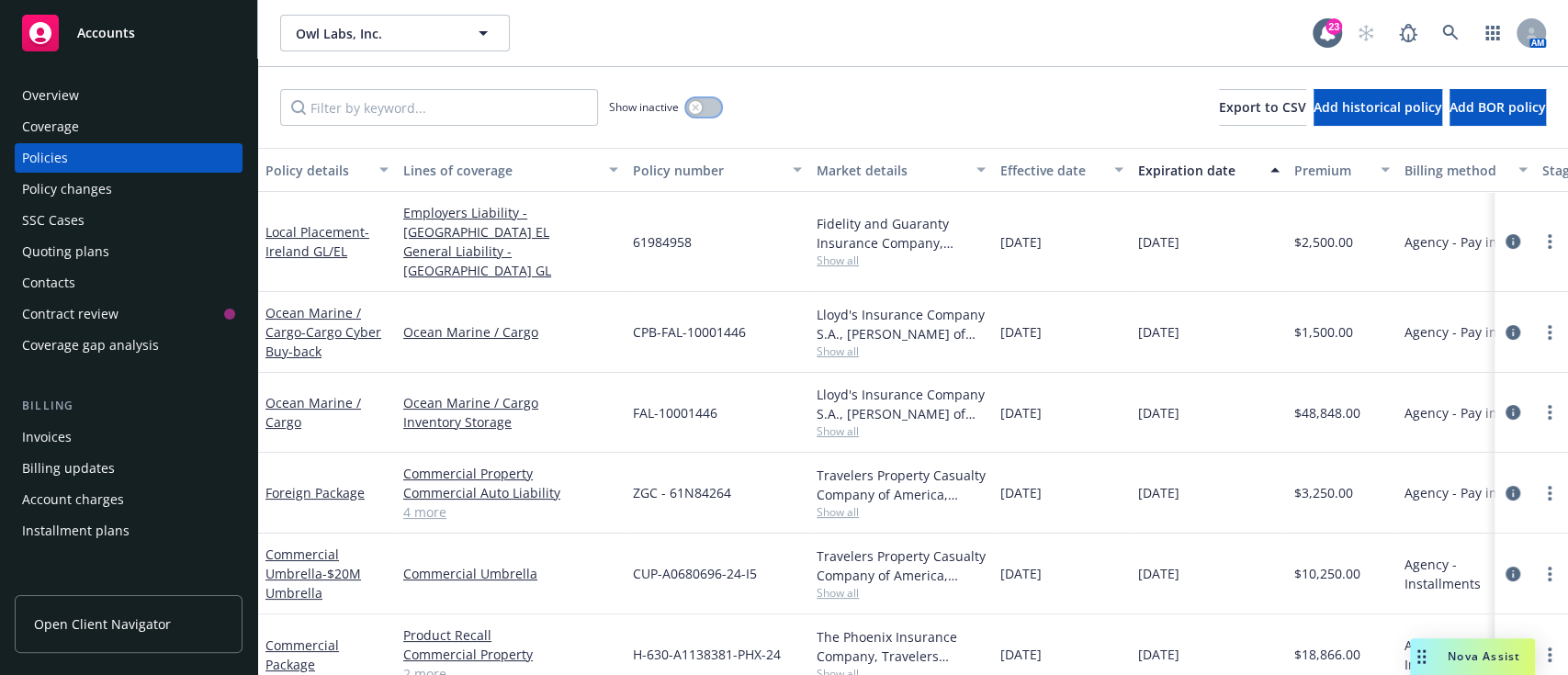
click at [694, 107] on icon "button" at bounding box center [695, 106] width 7 height 7
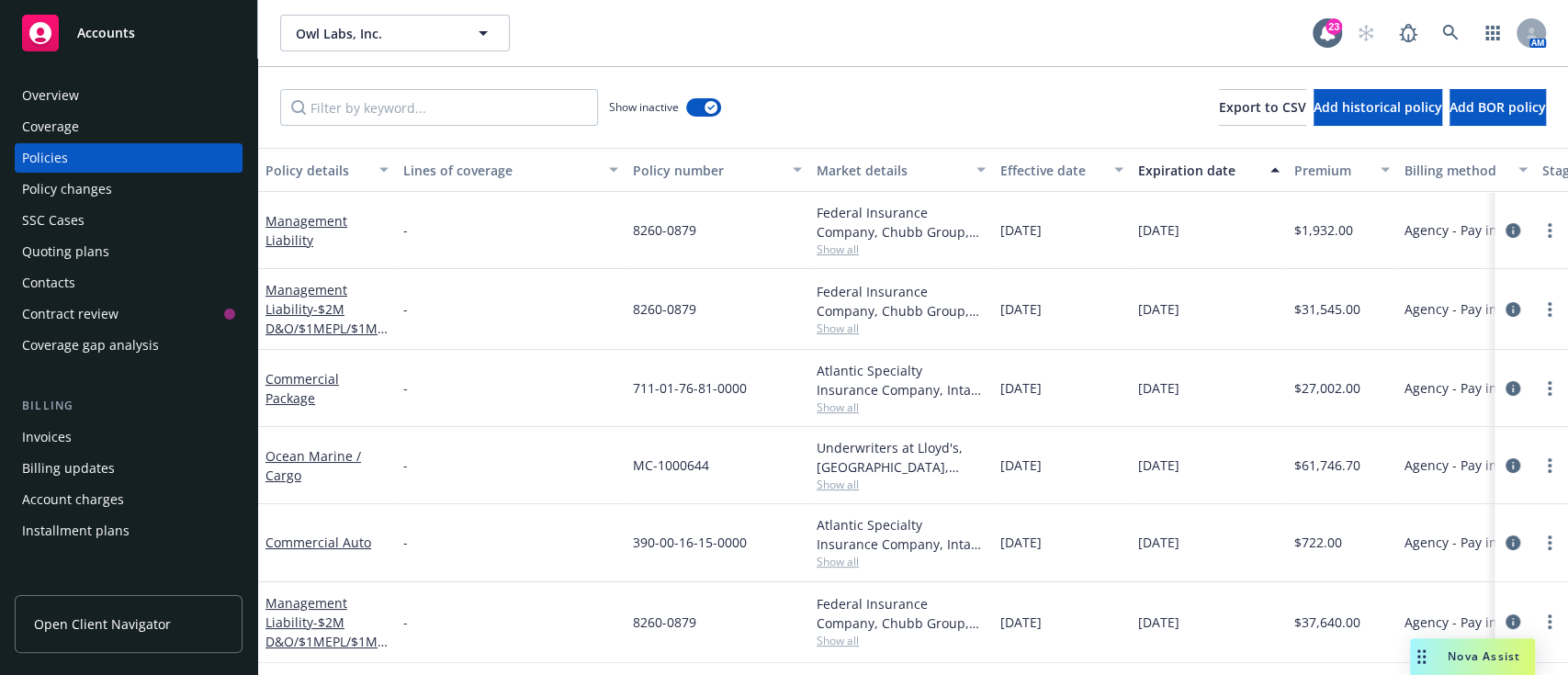
click at [53, 161] on div "Policies" at bounding box center [45, 158] width 46 height 30
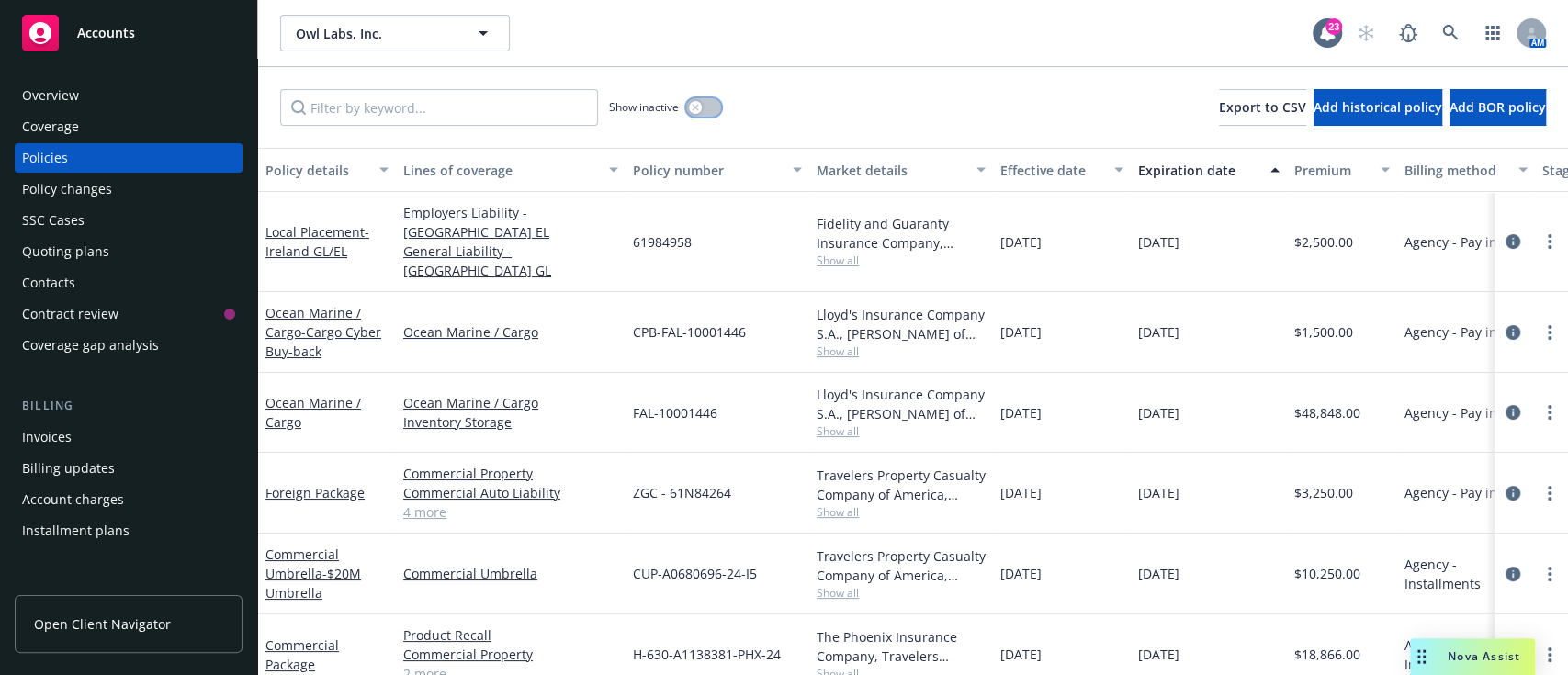
click at [708, 112] on button "button" at bounding box center [703, 107] width 34 height 18
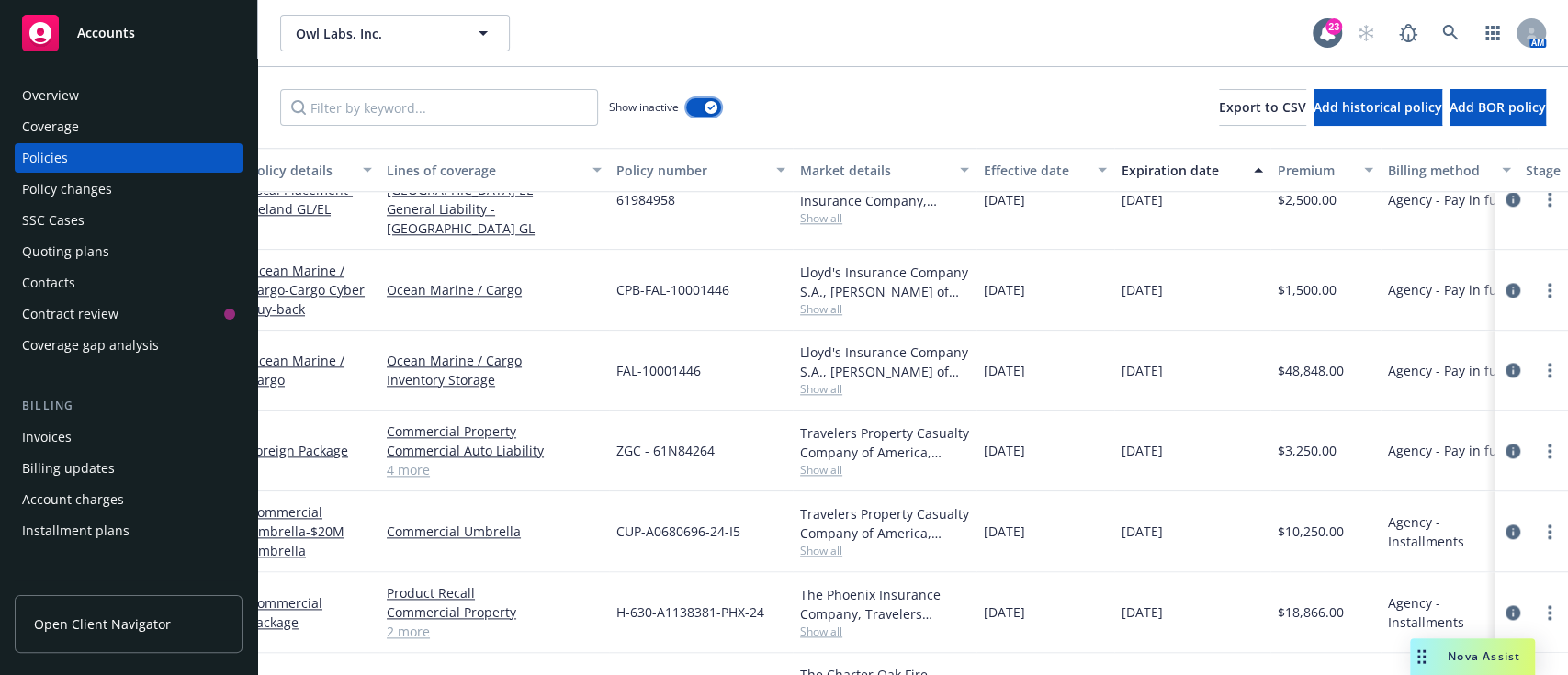
scroll to position [1419, 16]
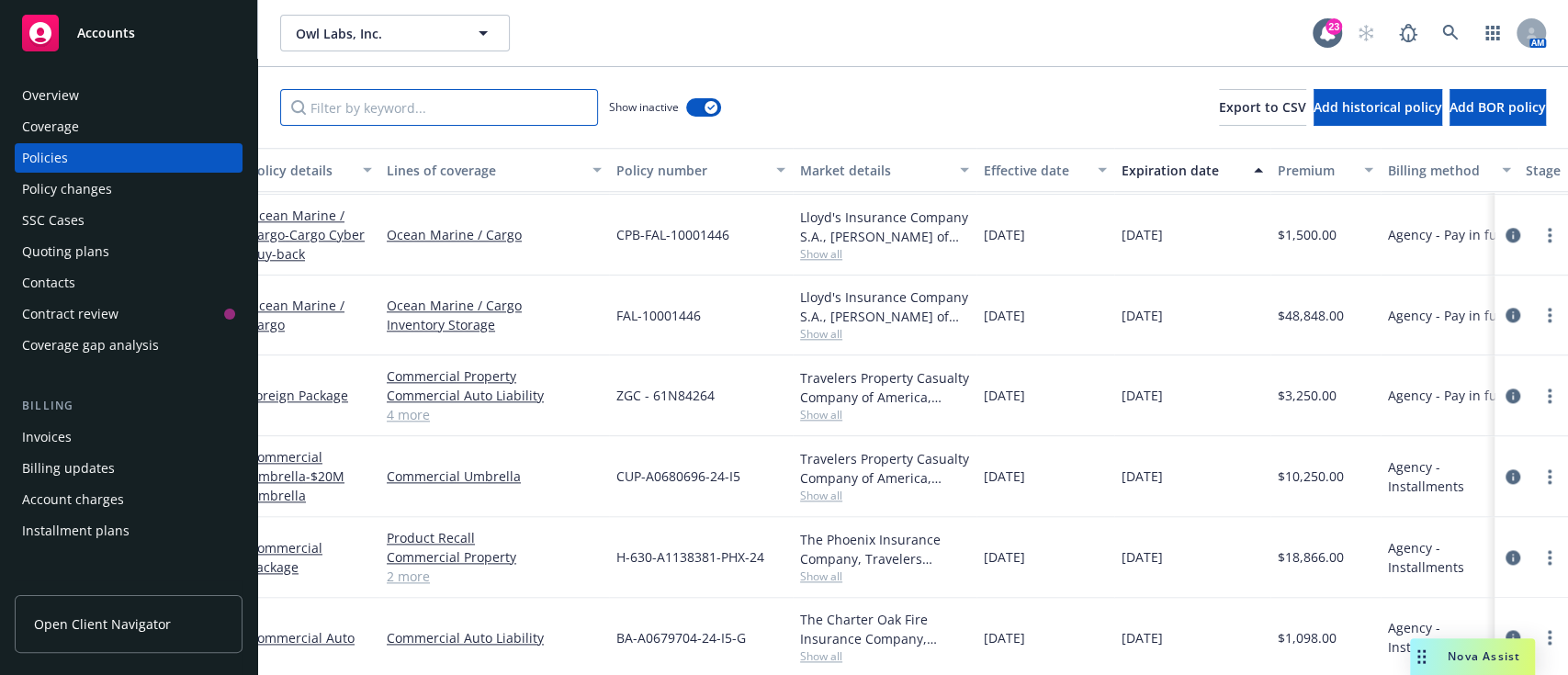
click at [373, 103] on input "Filter by keyword..." at bounding box center [439, 107] width 318 height 36
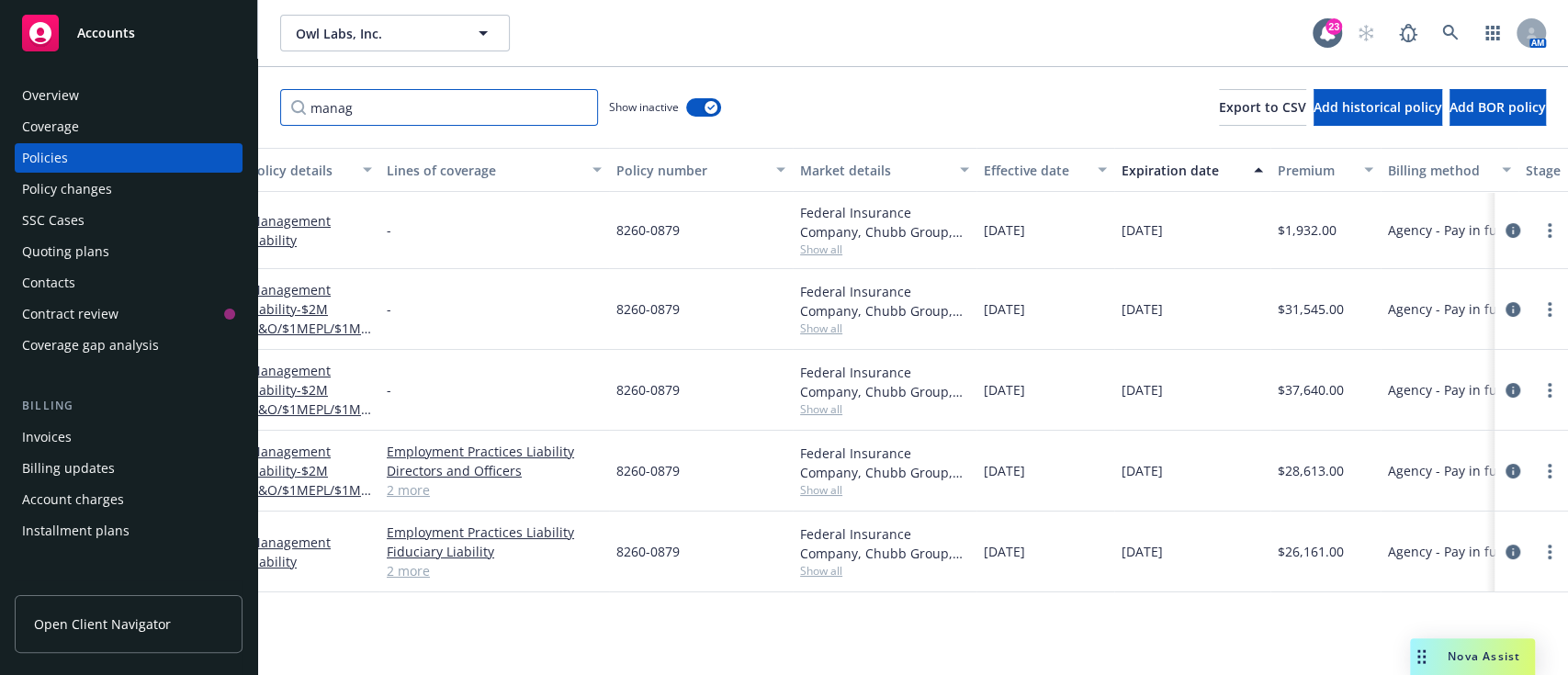
scroll to position [0, 0]
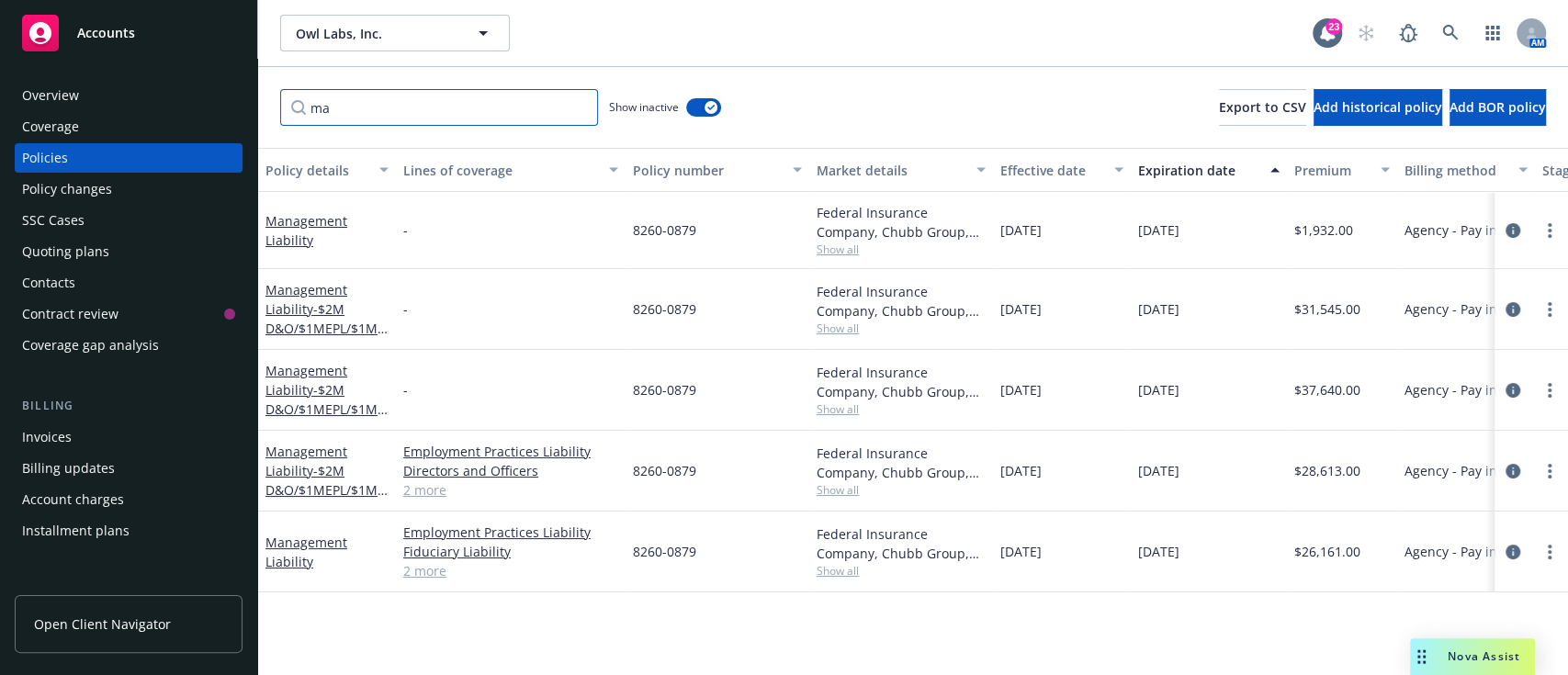
type input "m"
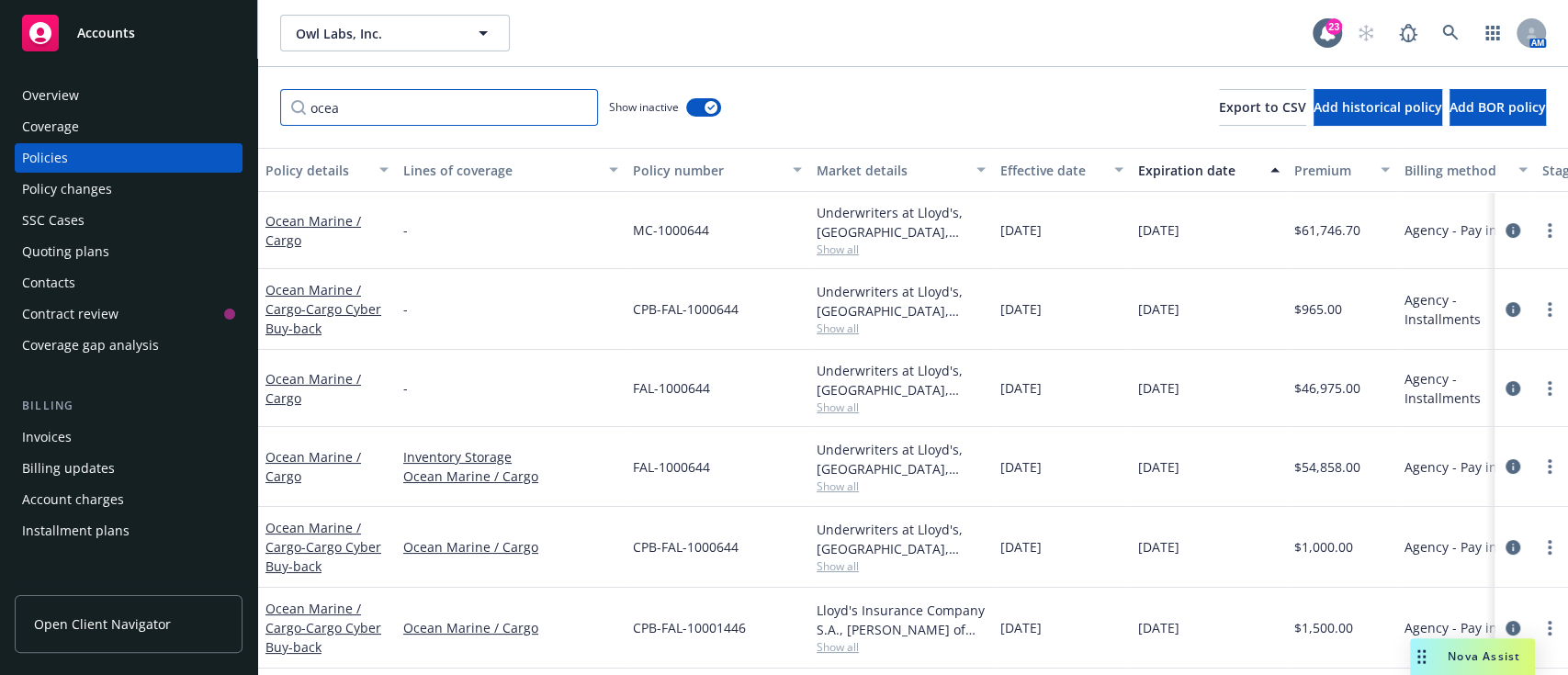
scroll to position [91, 0]
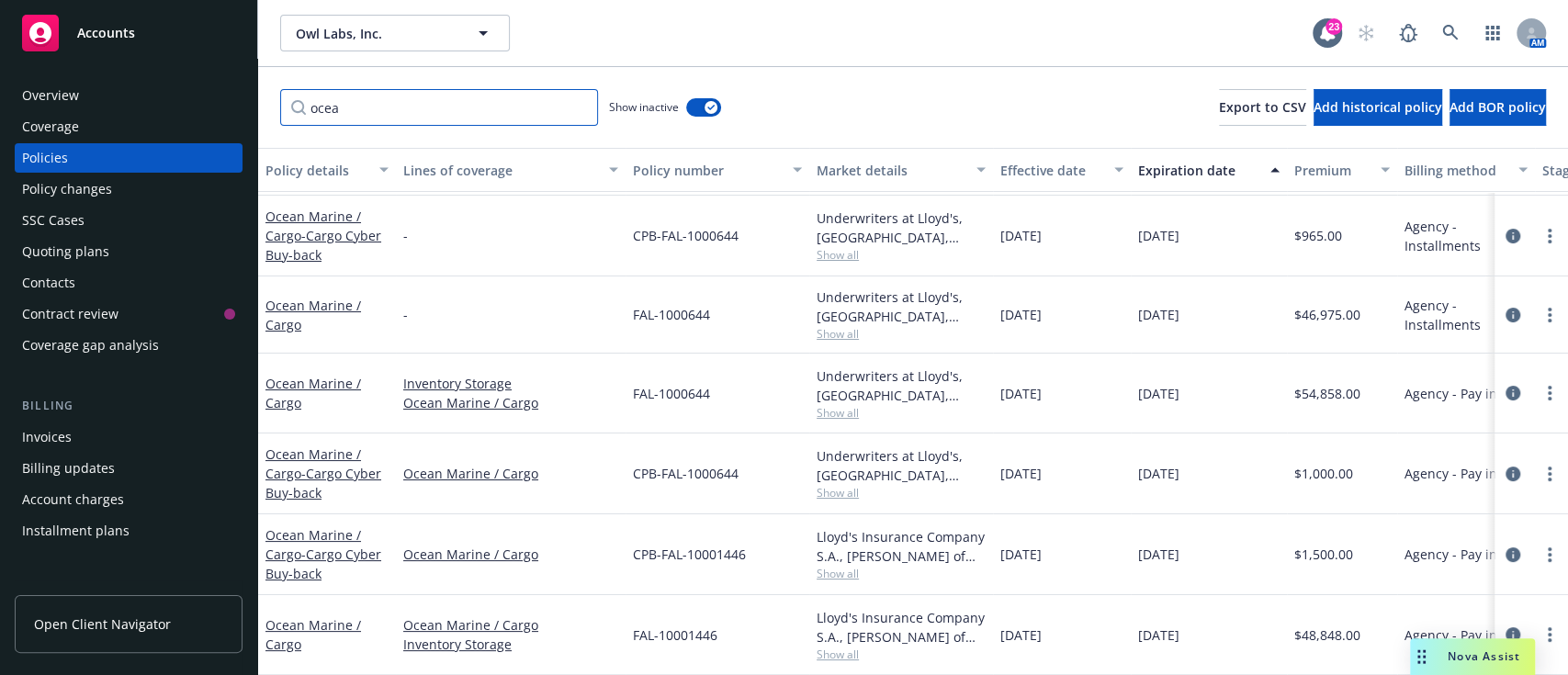
type input "ocea"
click at [818, 527] on div "Lloyd's Insurance Company S.A., Lloyd's of London, Falvey Cargo" at bounding box center [900, 546] width 169 height 38
